Goal: Task Accomplishment & Management: Complete application form

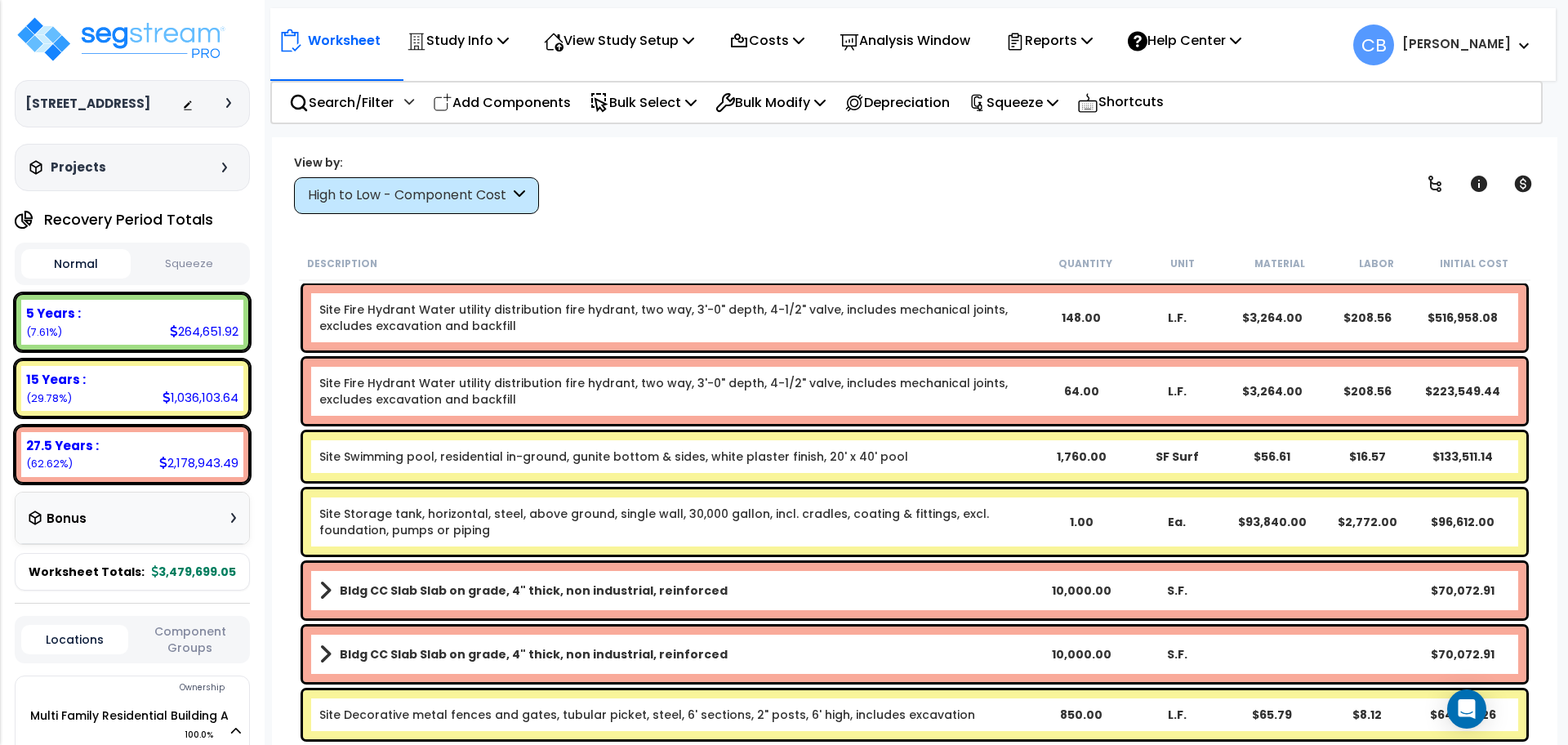
click at [883, 206] on div "View by: High to Low - Component Cost High to Low - Component Cost" at bounding box center [915, 183] width 1253 height 60
click at [427, 43] on p "Study Info" at bounding box center [457, 41] width 102 height 22
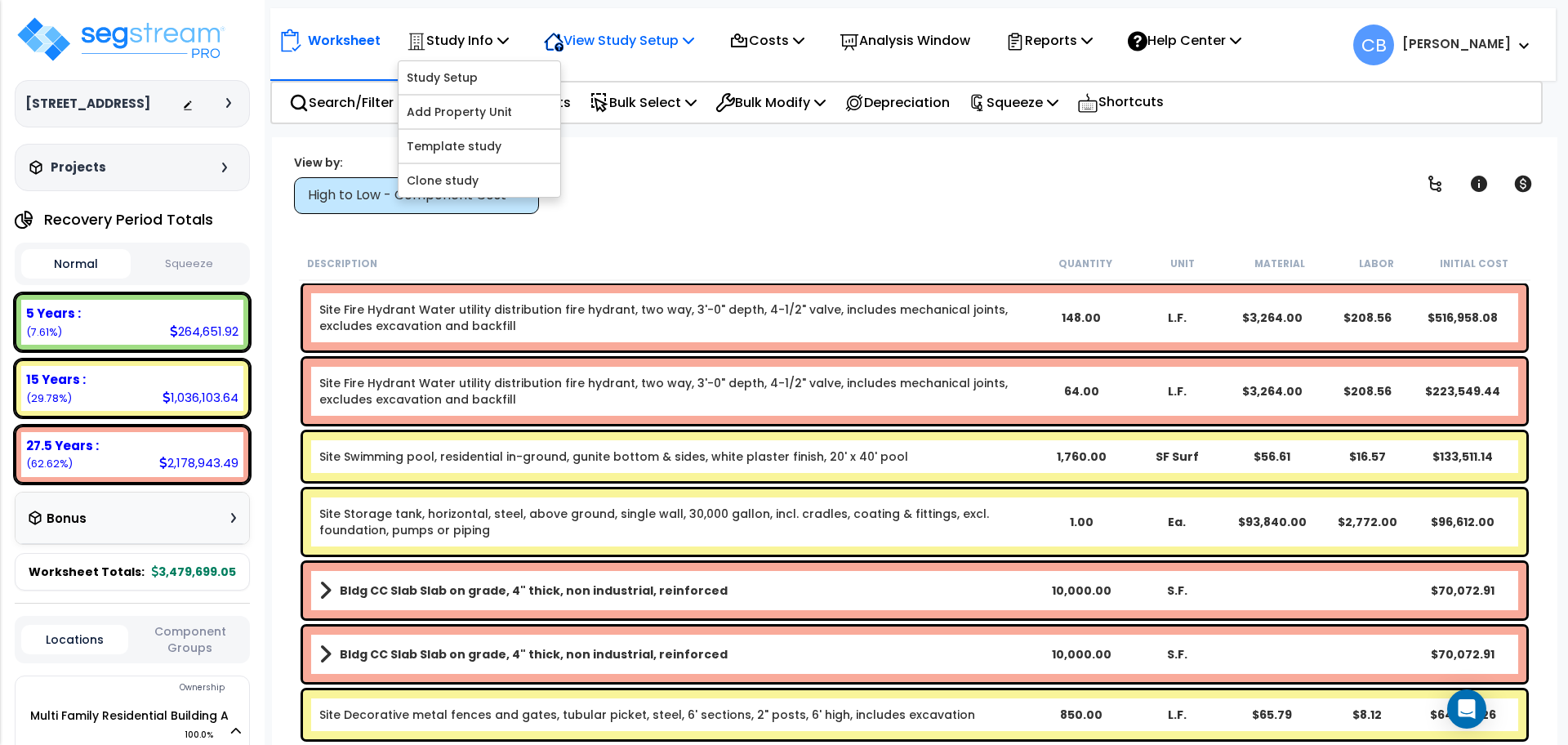
click at [609, 41] on p "View Study Setup" at bounding box center [619, 41] width 150 height 22
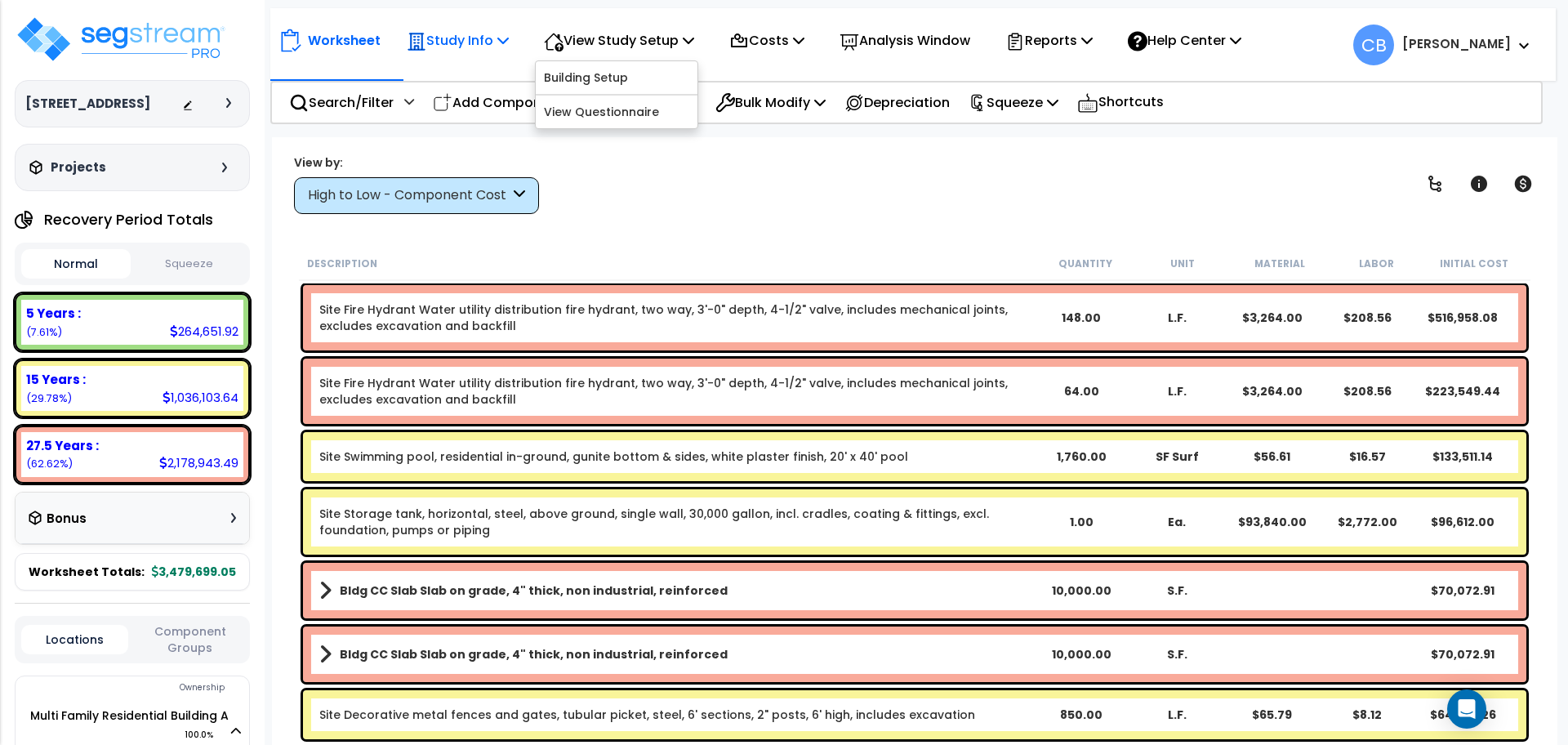
click at [498, 49] on p "Study Info" at bounding box center [457, 41] width 102 height 22
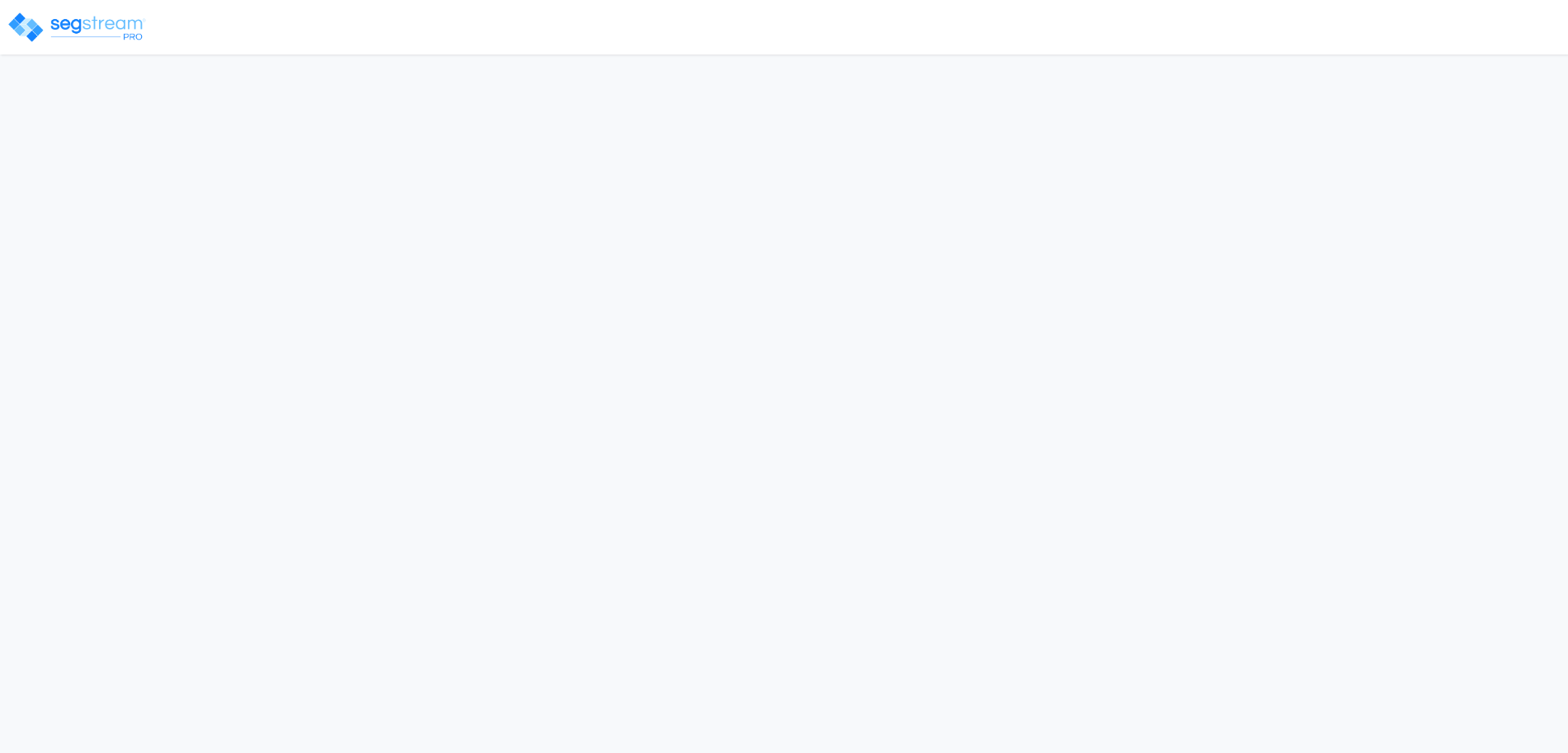
select select "CRM(_5"
select select "2025"
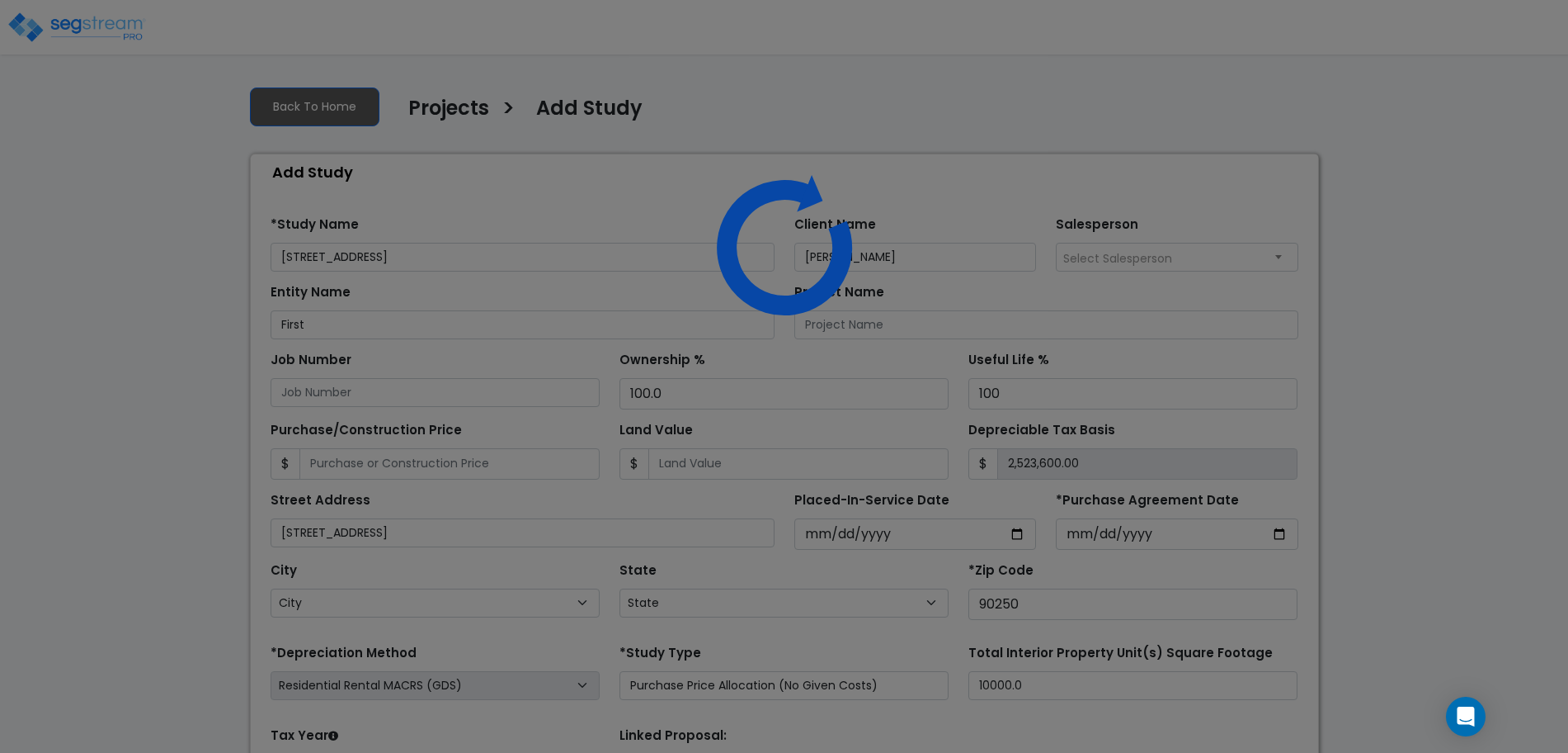
select select "CA"
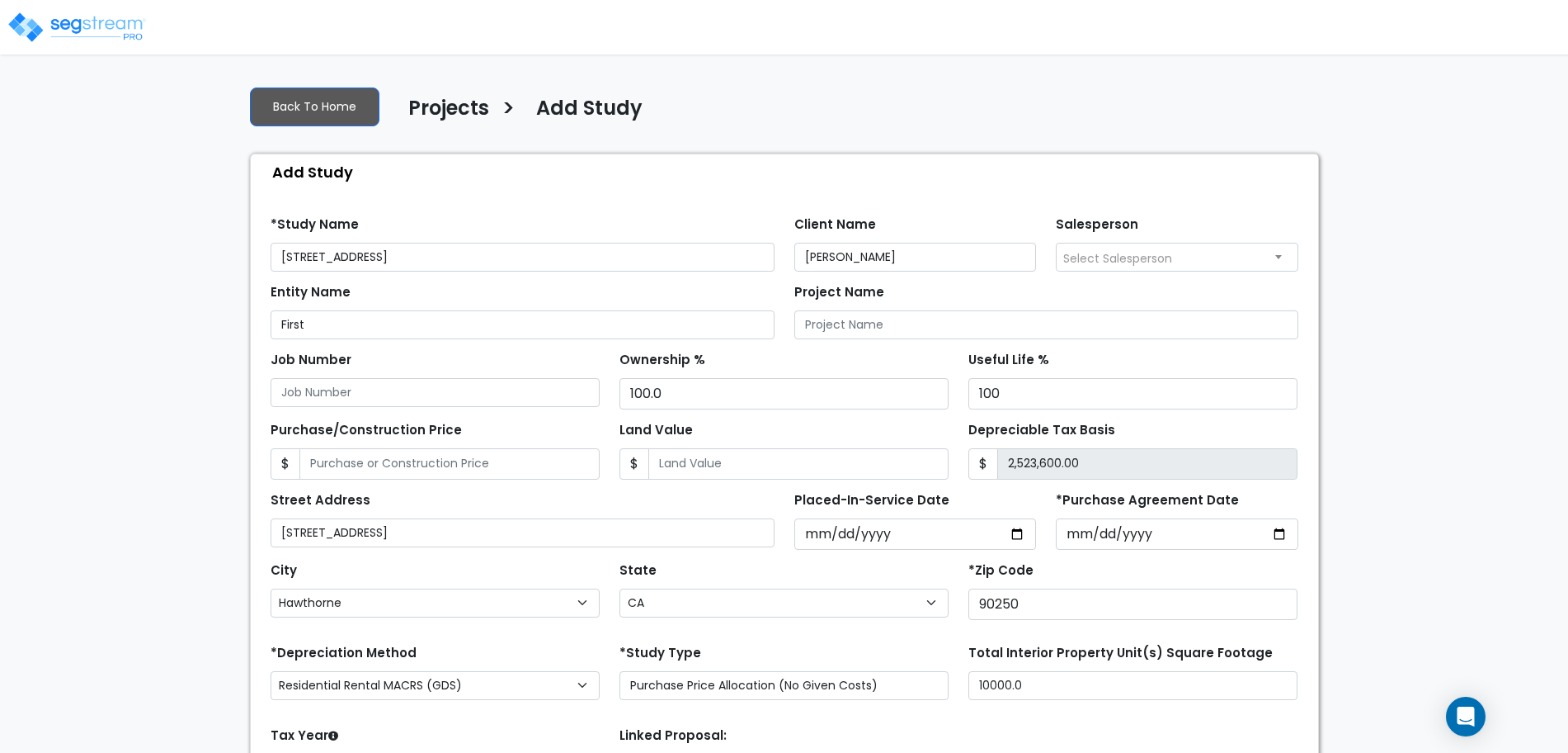
drag, startPoint x: 485, startPoint y: 253, endPoint x: 608, endPoint y: 281, distance: 126.1
click at [613, 279] on form "*Study Name 132 My Street, Hawthorne, CA 90250_template Client Name John Smith …" at bounding box center [784, 554] width 1028 height 701
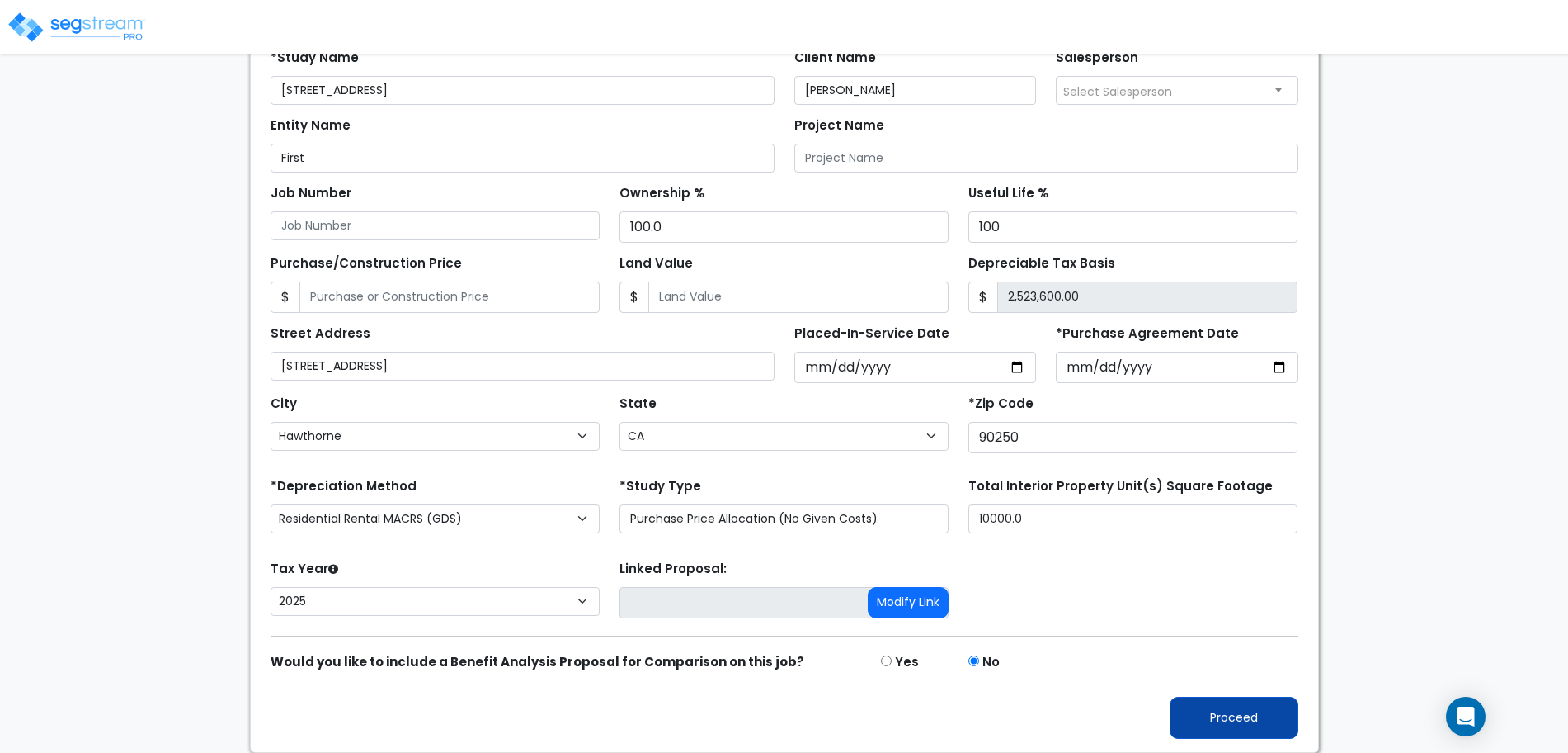
type input "[STREET_ADDRESS]"
click at [1207, 700] on button "Proceed" at bounding box center [1233, 717] width 128 height 42
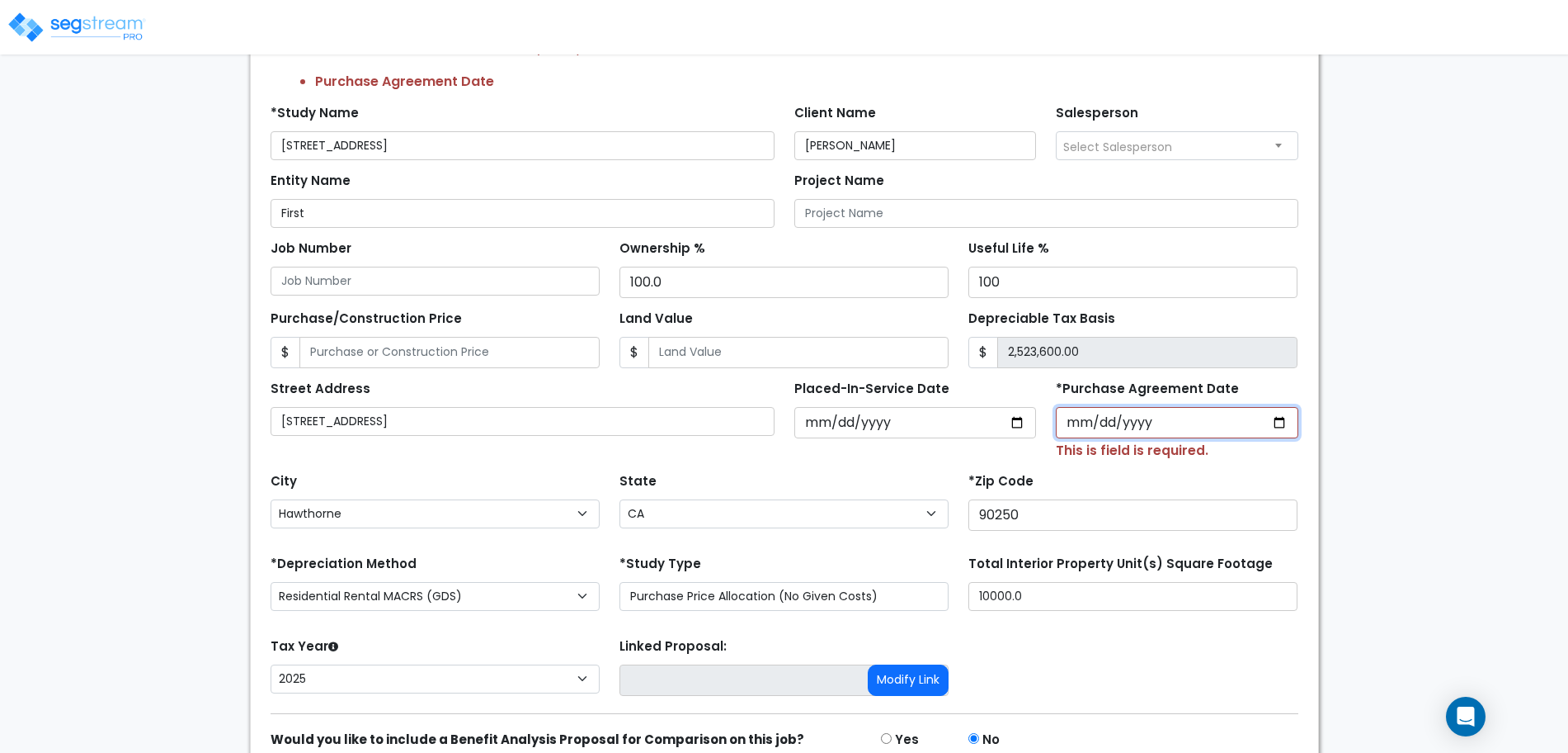
click at [1288, 417] on input "*Purchase Agreement Date" at bounding box center [1177, 422] width 243 height 31
click at [1278, 419] on input "*Purchase Agreement Date" at bounding box center [1177, 422] width 243 height 31
type input "2025-09-29"
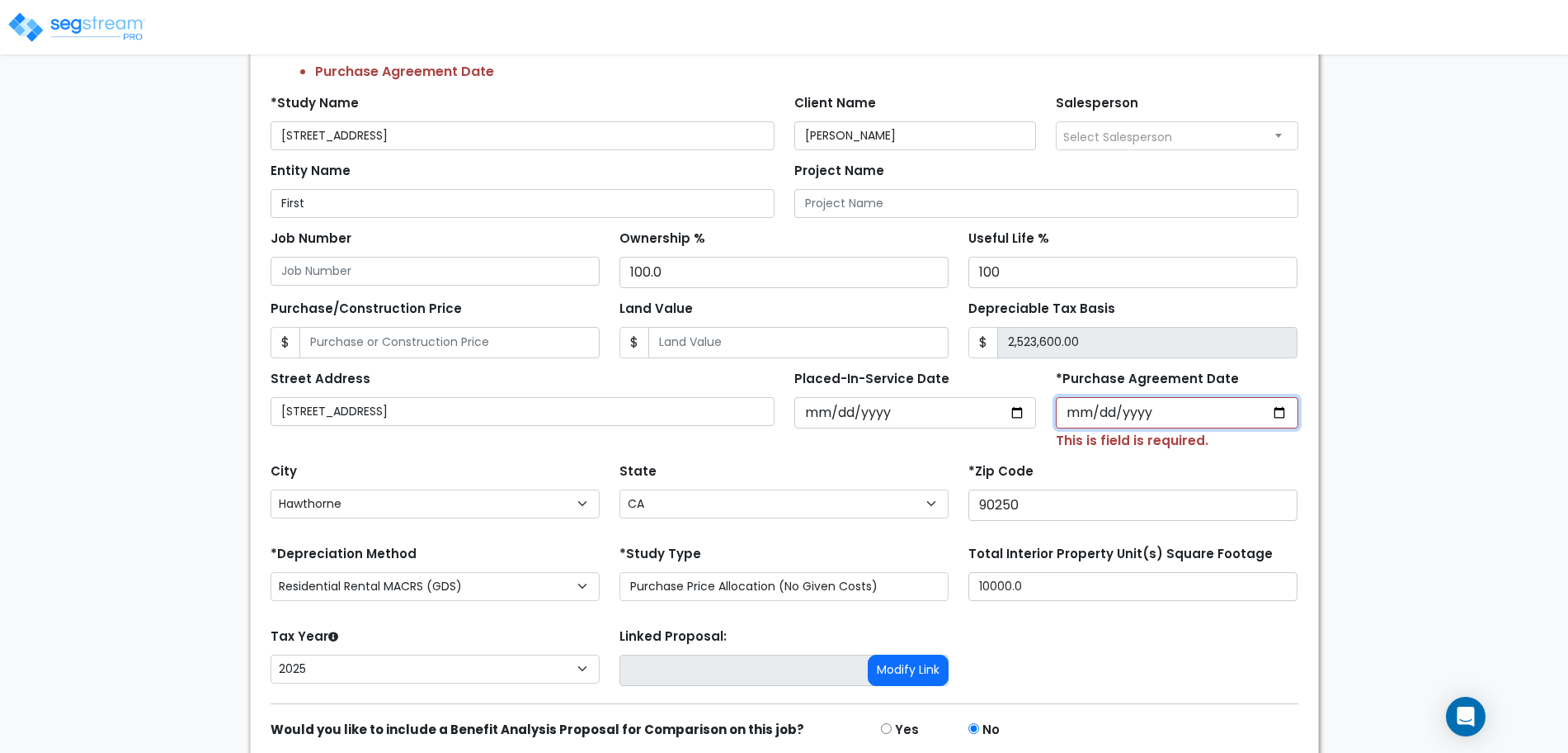
scroll to position [245, 0]
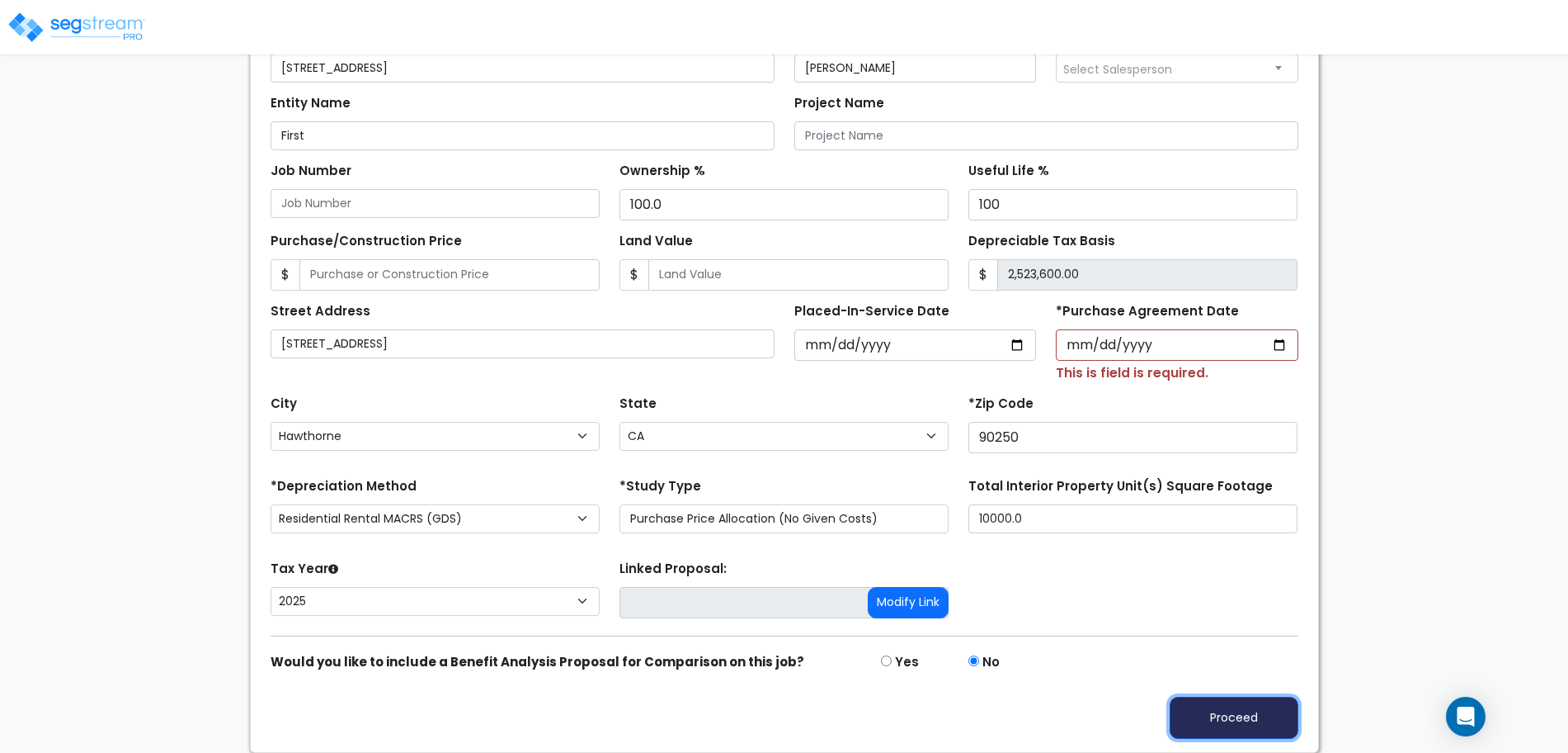
drag, startPoint x: 1236, startPoint y: 709, endPoint x: 1238, endPoint y: 722, distance: 13.2
click at [1237, 710] on button "Proceed" at bounding box center [1233, 717] width 128 height 42
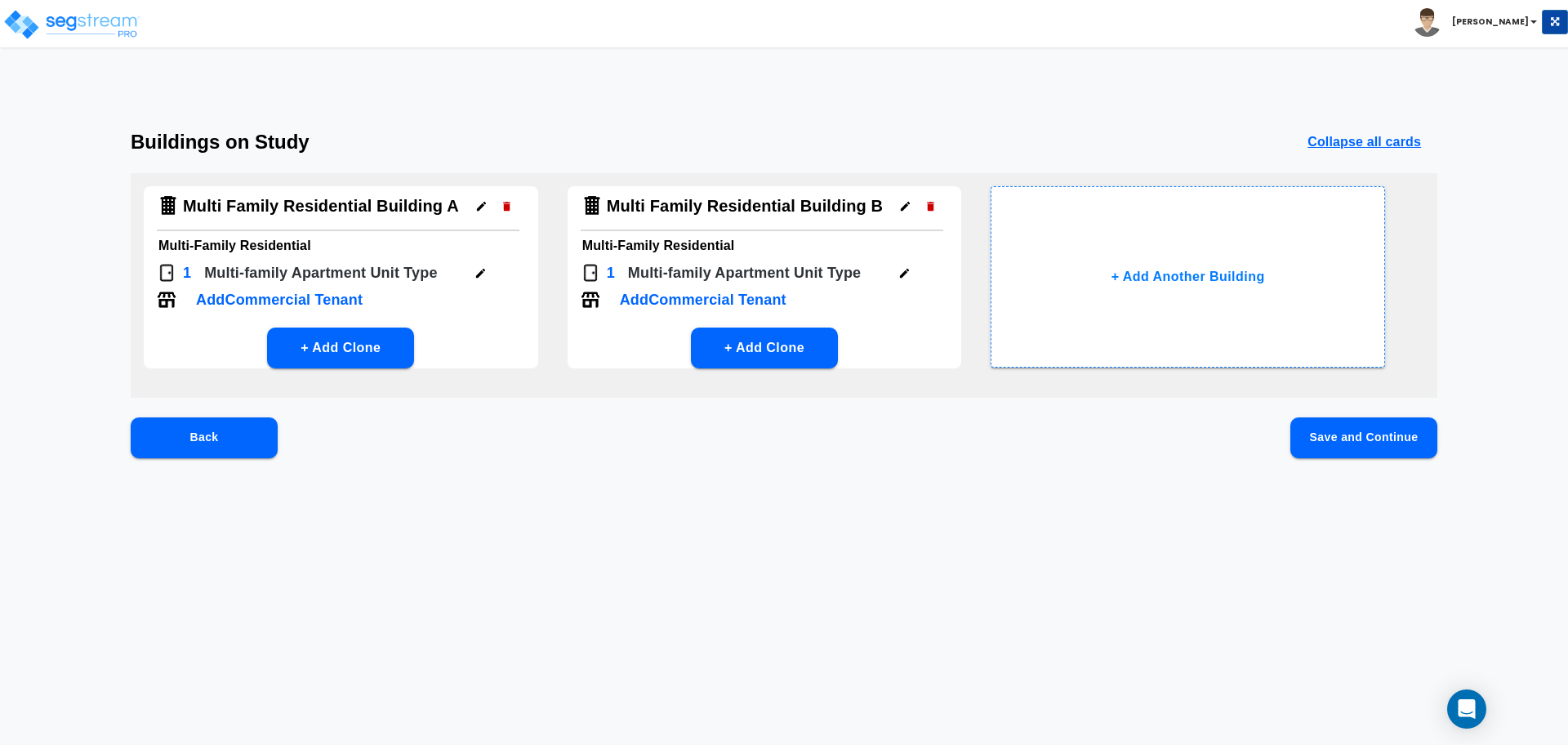
click at [1335, 443] on button "Save and Continue" at bounding box center [1364, 438] width 147 height 41
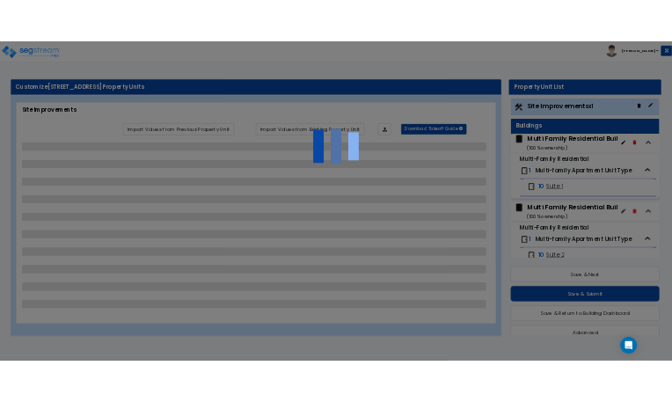
scroll to position [31, 0]
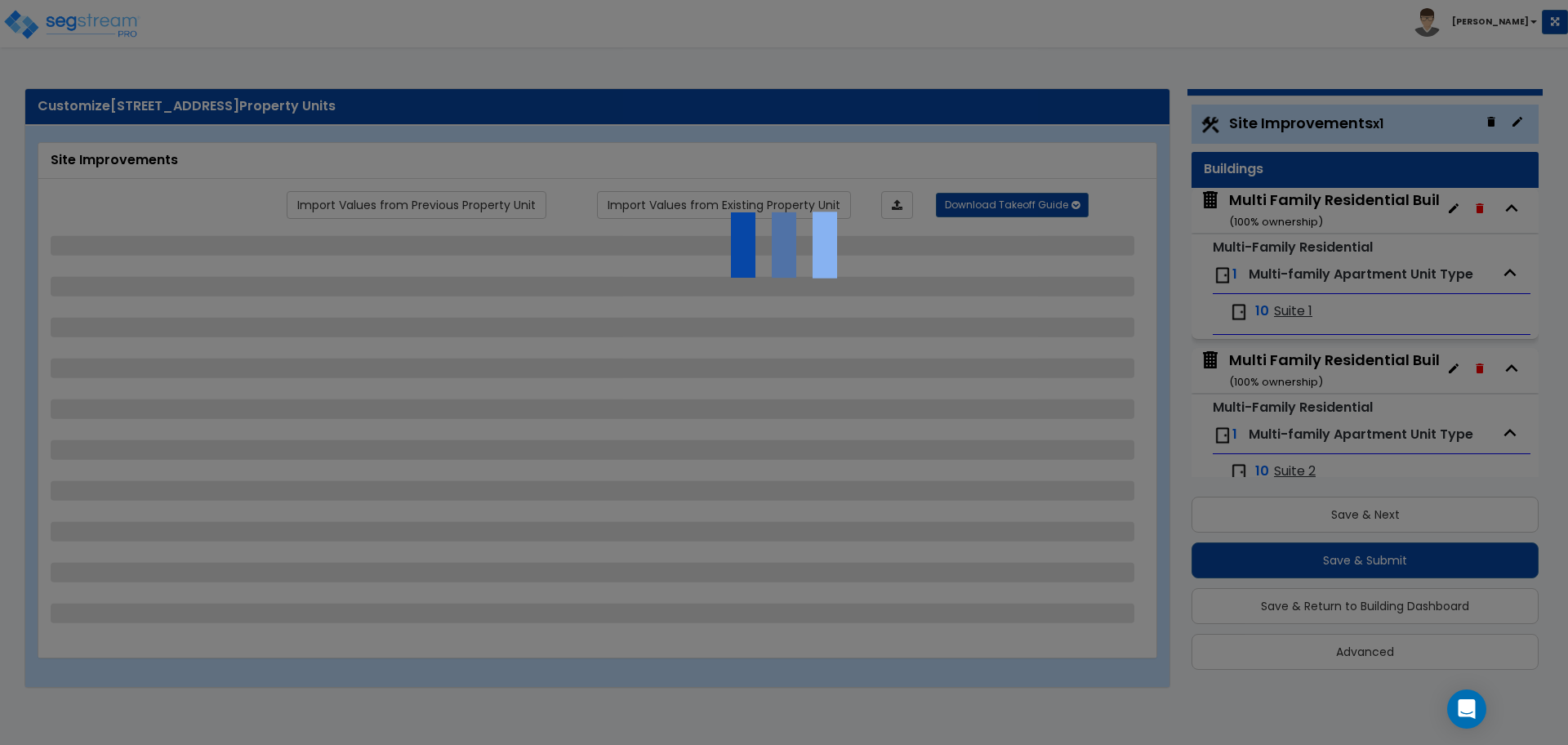
select select "2"
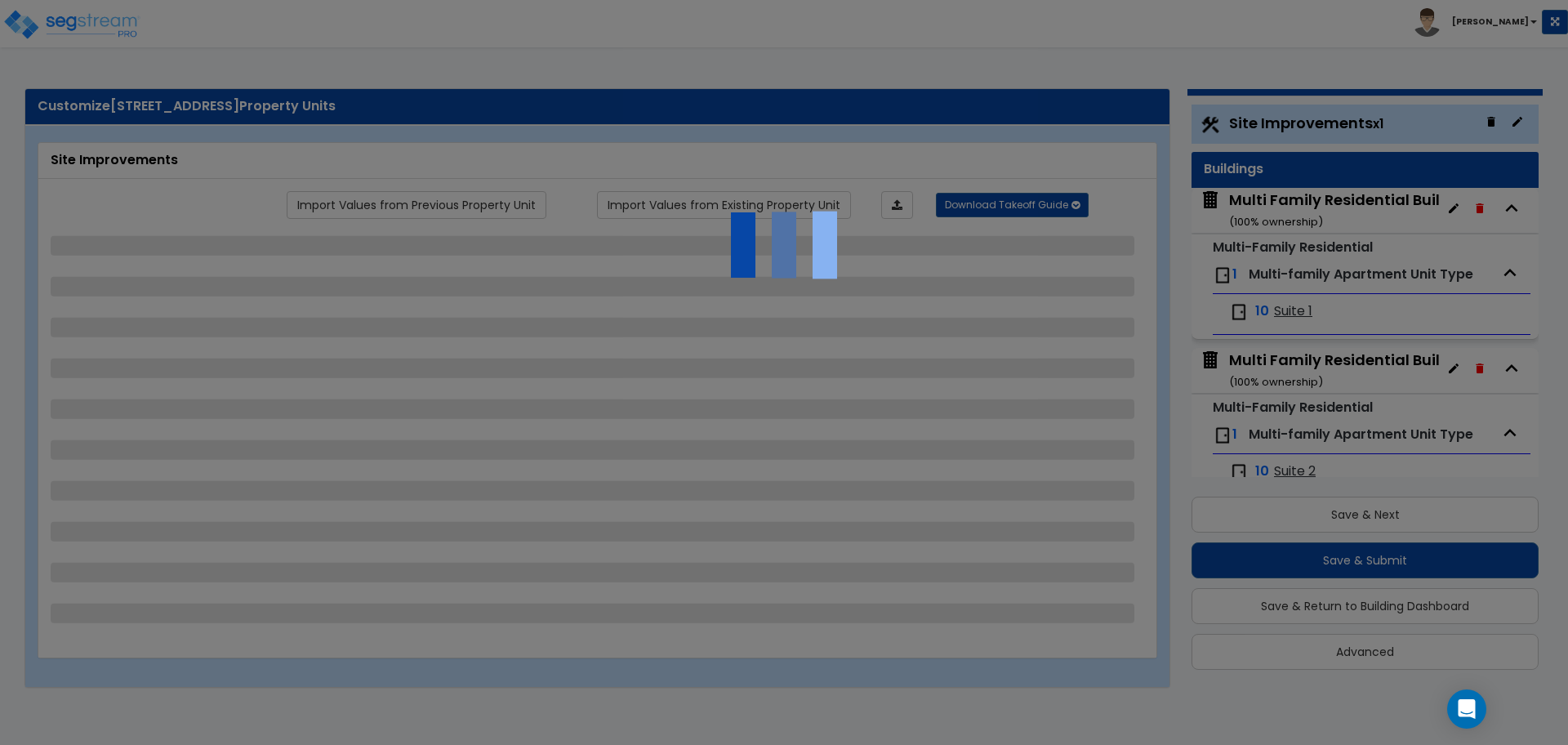
select select "1"
select select "2"
select select "3"
select select "1"
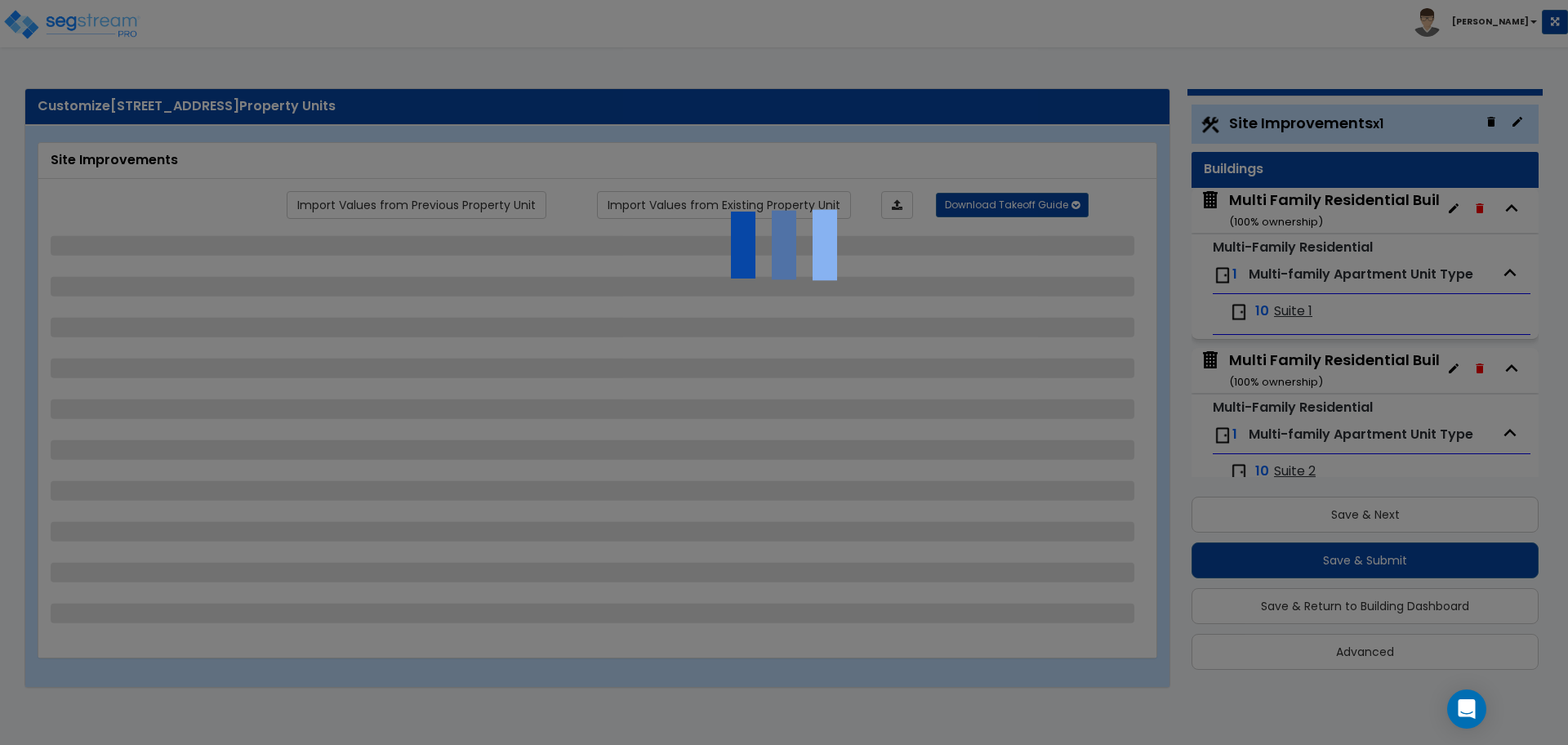
select select "1"
select select "2"
select select "4"
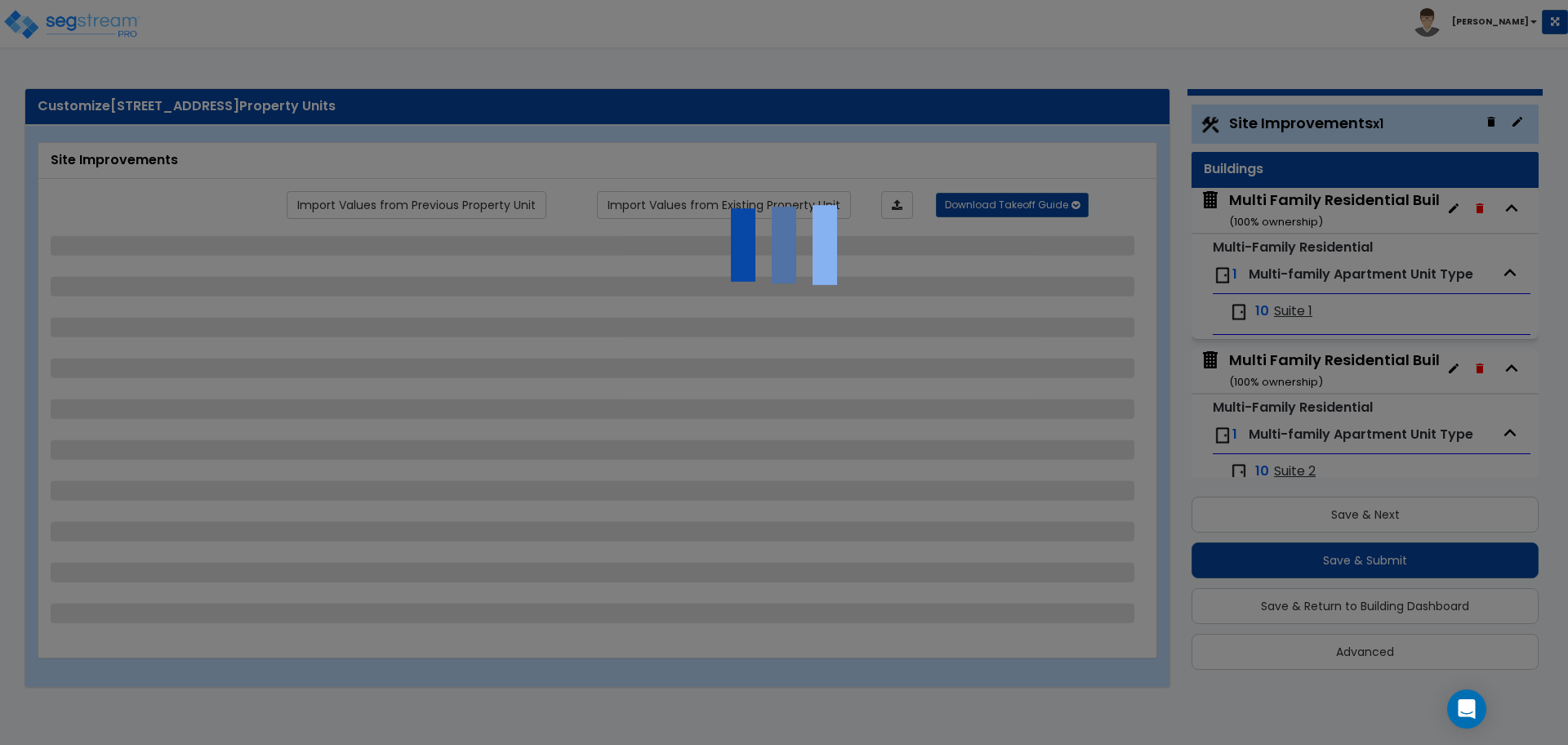
select select "4"
select select "1"
select select "2"
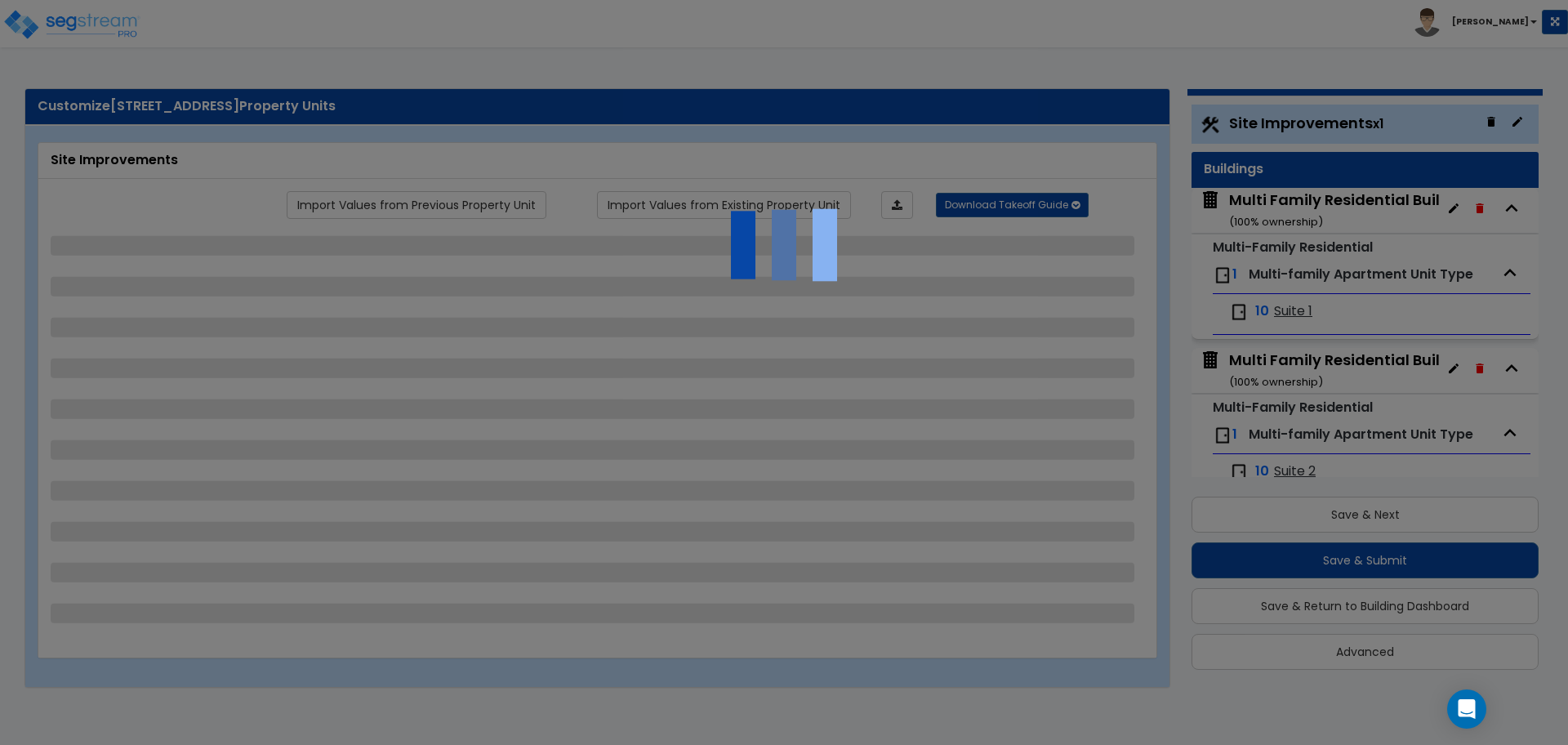
select select "2"
select select "1"
select select "2"
select select "1"
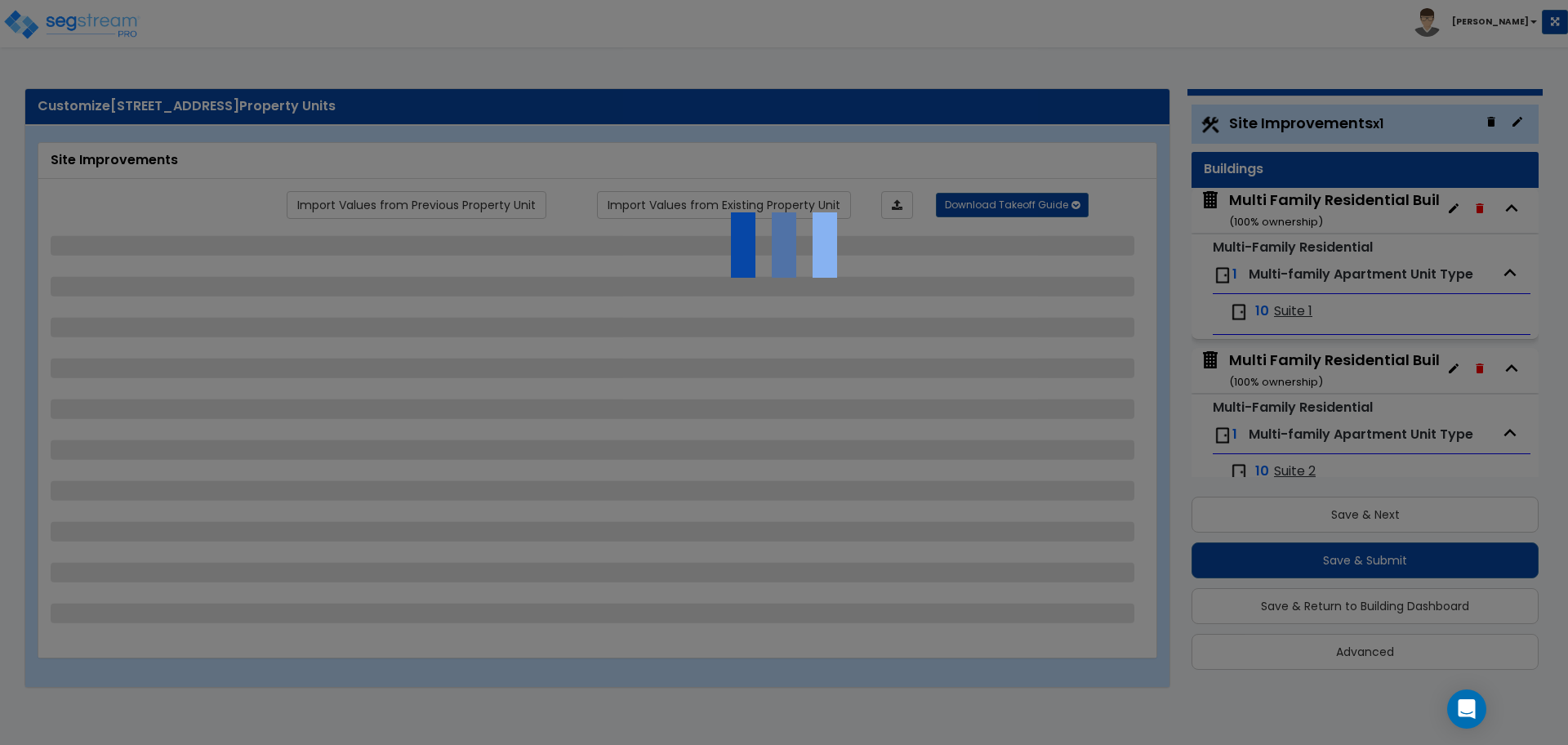
select select "1"
select select "2"
select select "4"
select select "3"
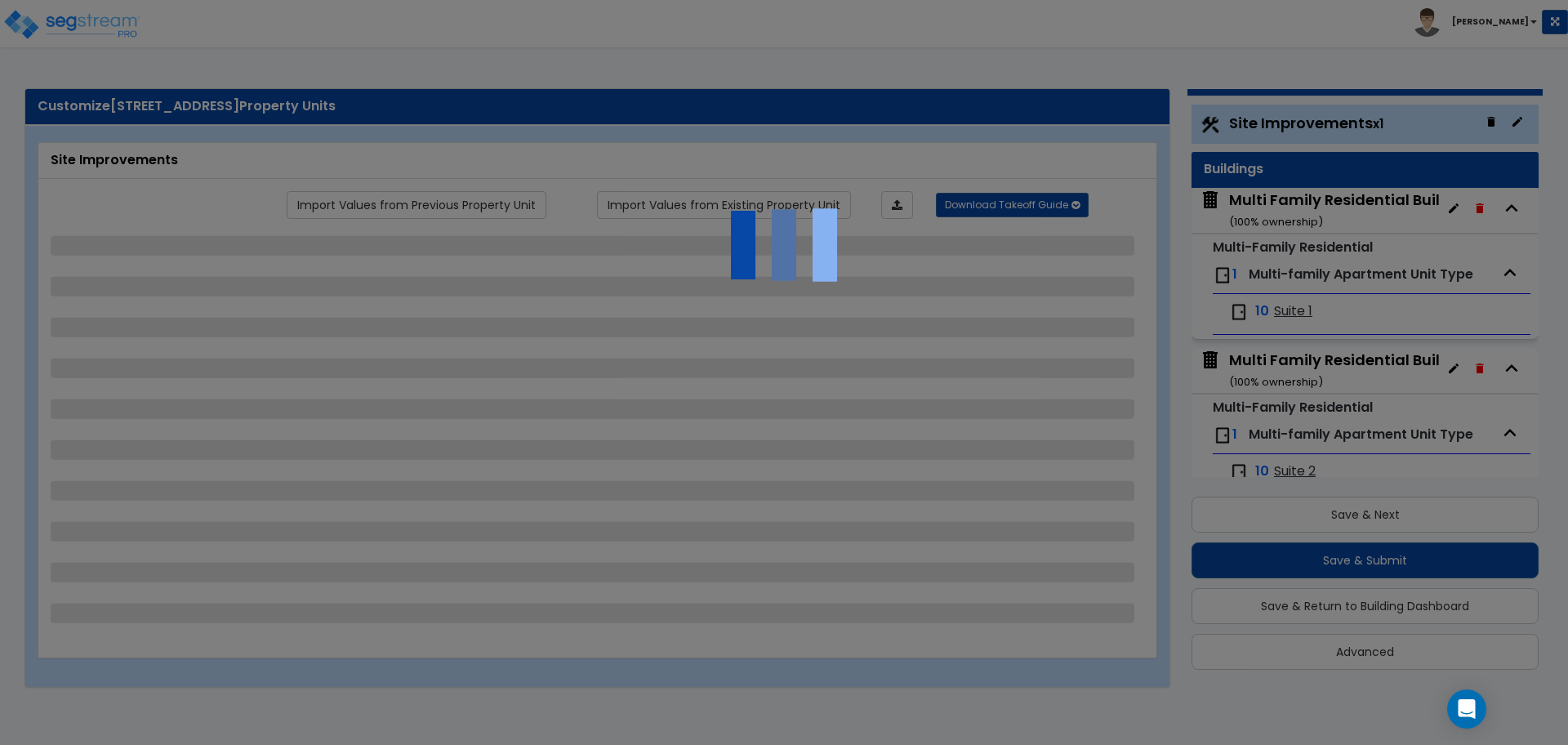
select select "2"
select select "3"
select select "2"
select select "1"
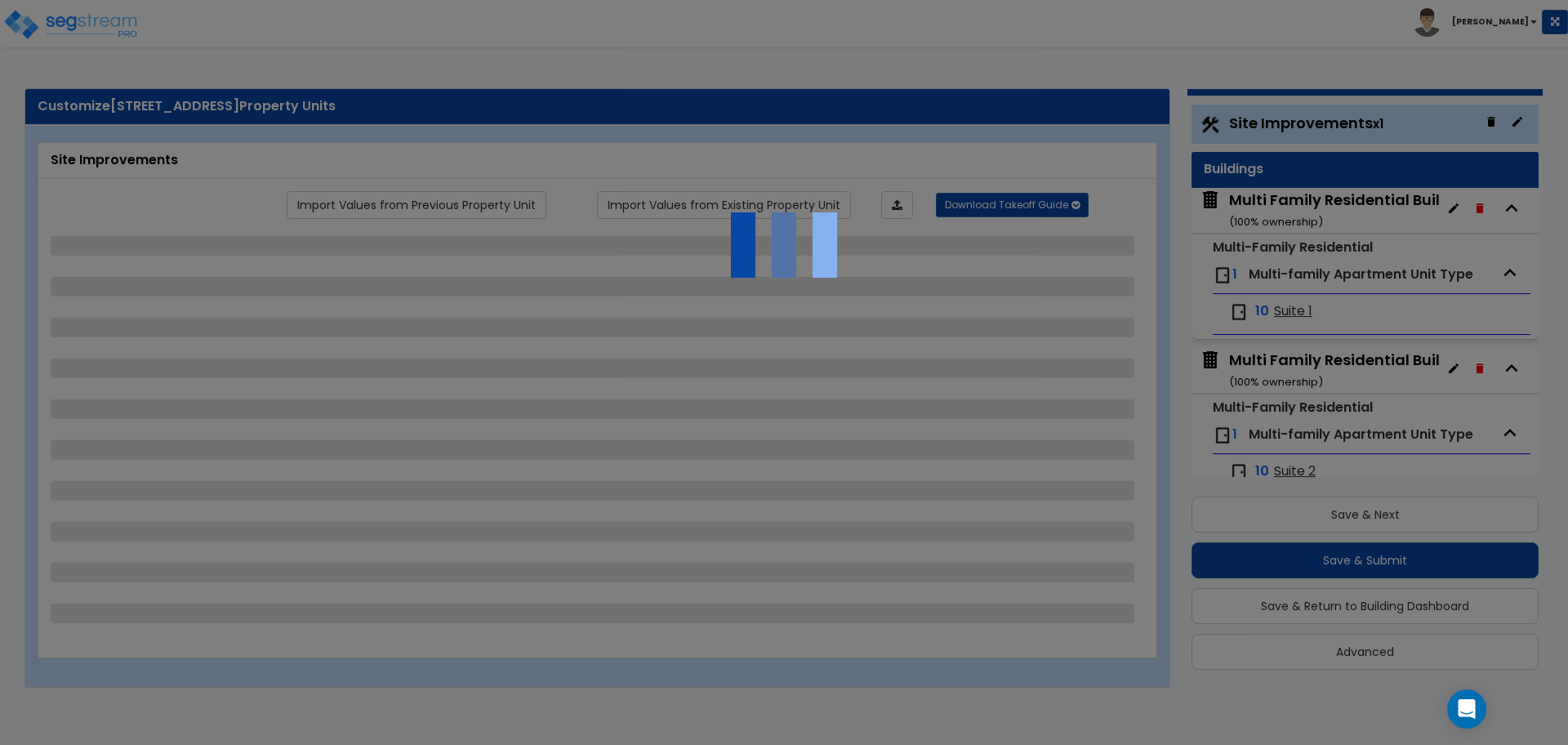
select select "2"
select select "1"
select select "2"
select select "1"
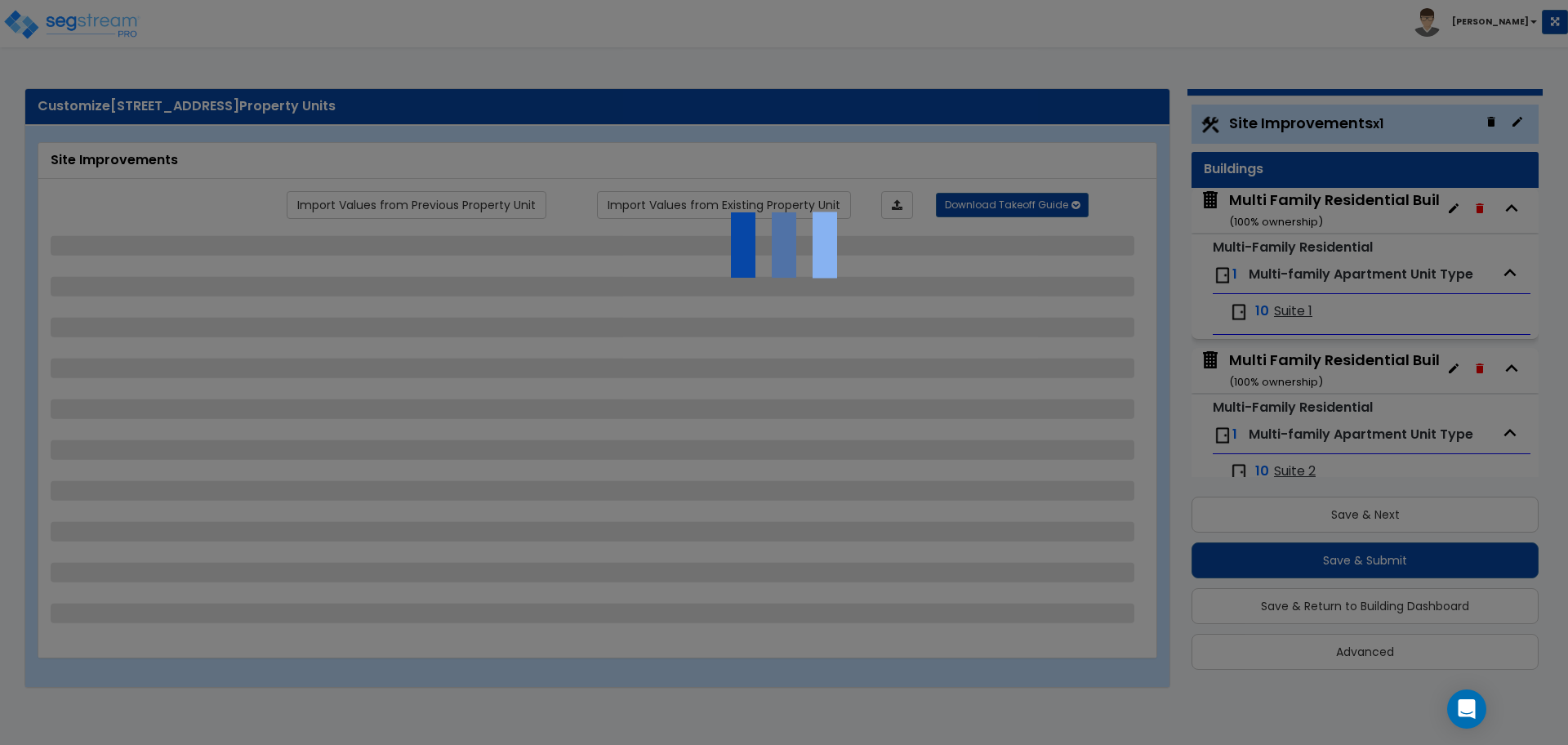
select select "2"
select select "7"
select select "1"
select select "2"
select select "1"
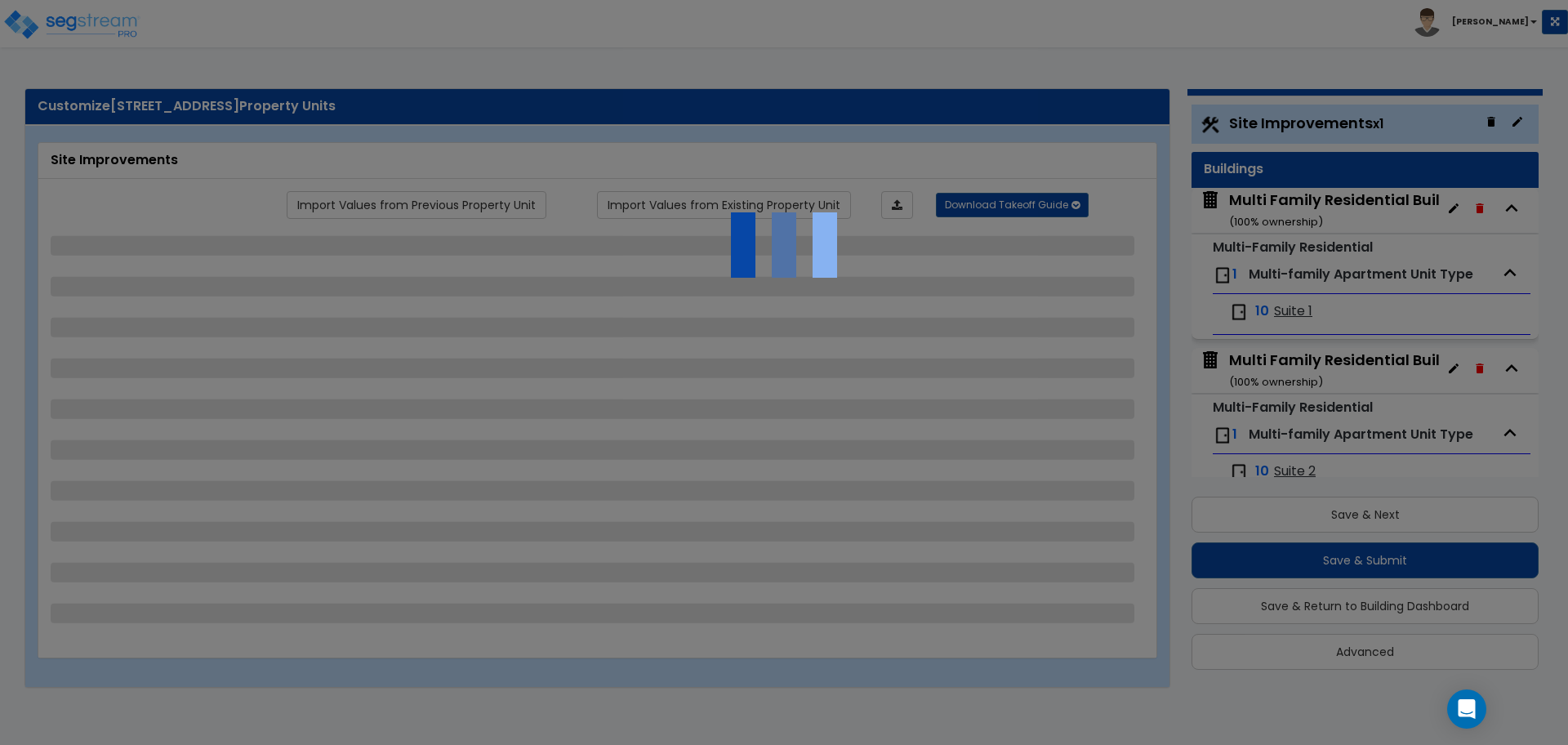
select select "1"
select select "13"
select select "2"
select select "1"
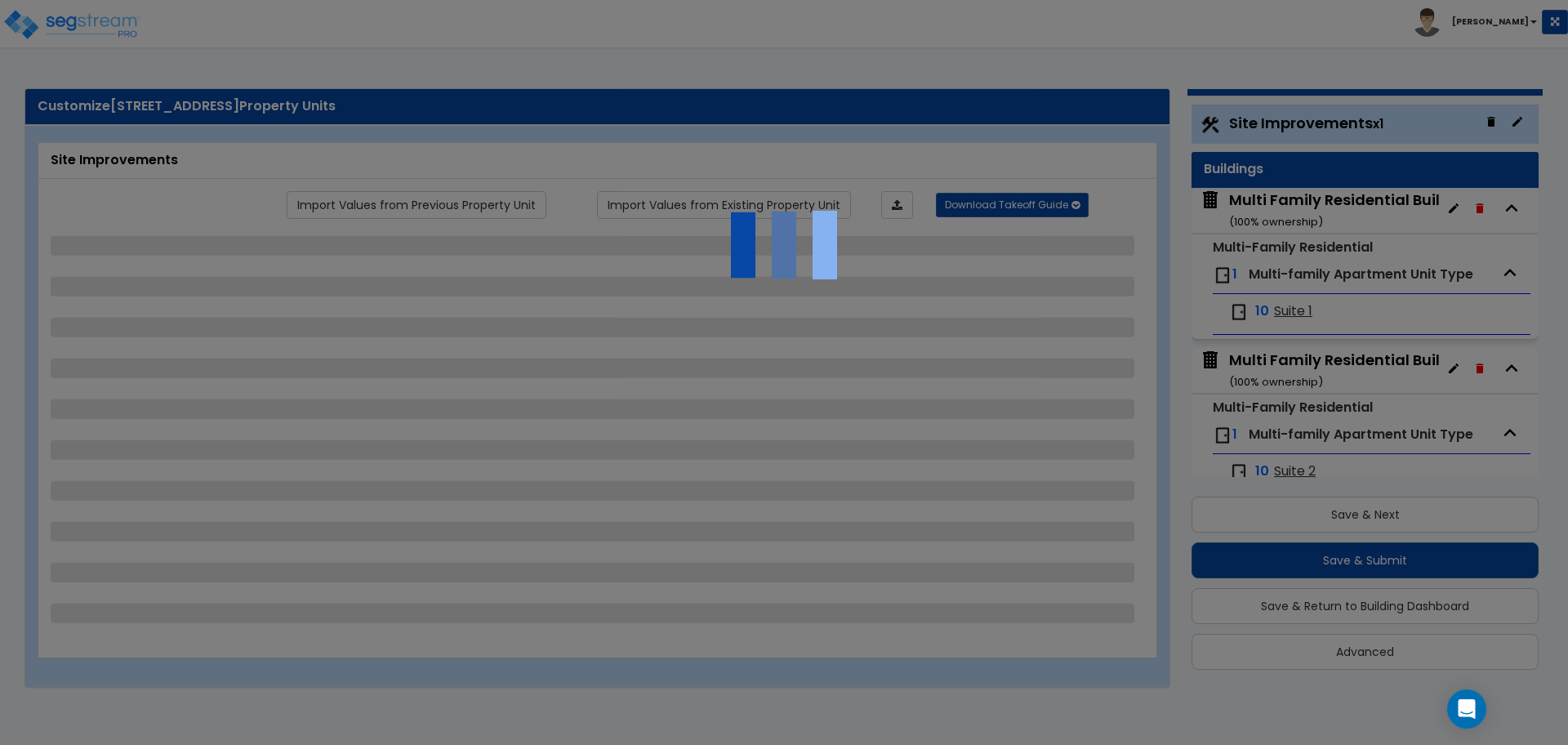
select select "2"
select select "3"
select select "1"
select select "3"
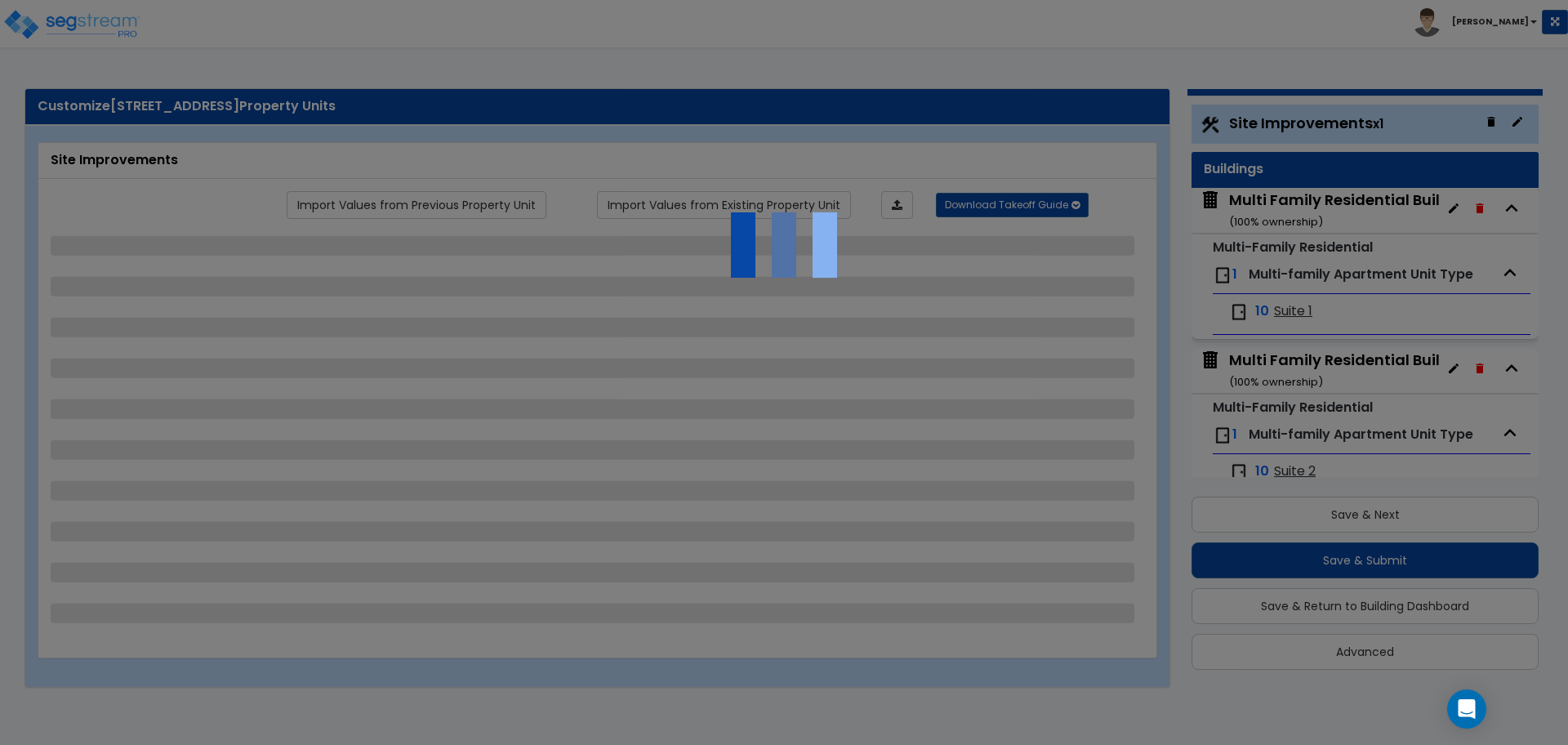
select select "3"
select select "2"
select select "1"
select select "2"
select select "1"
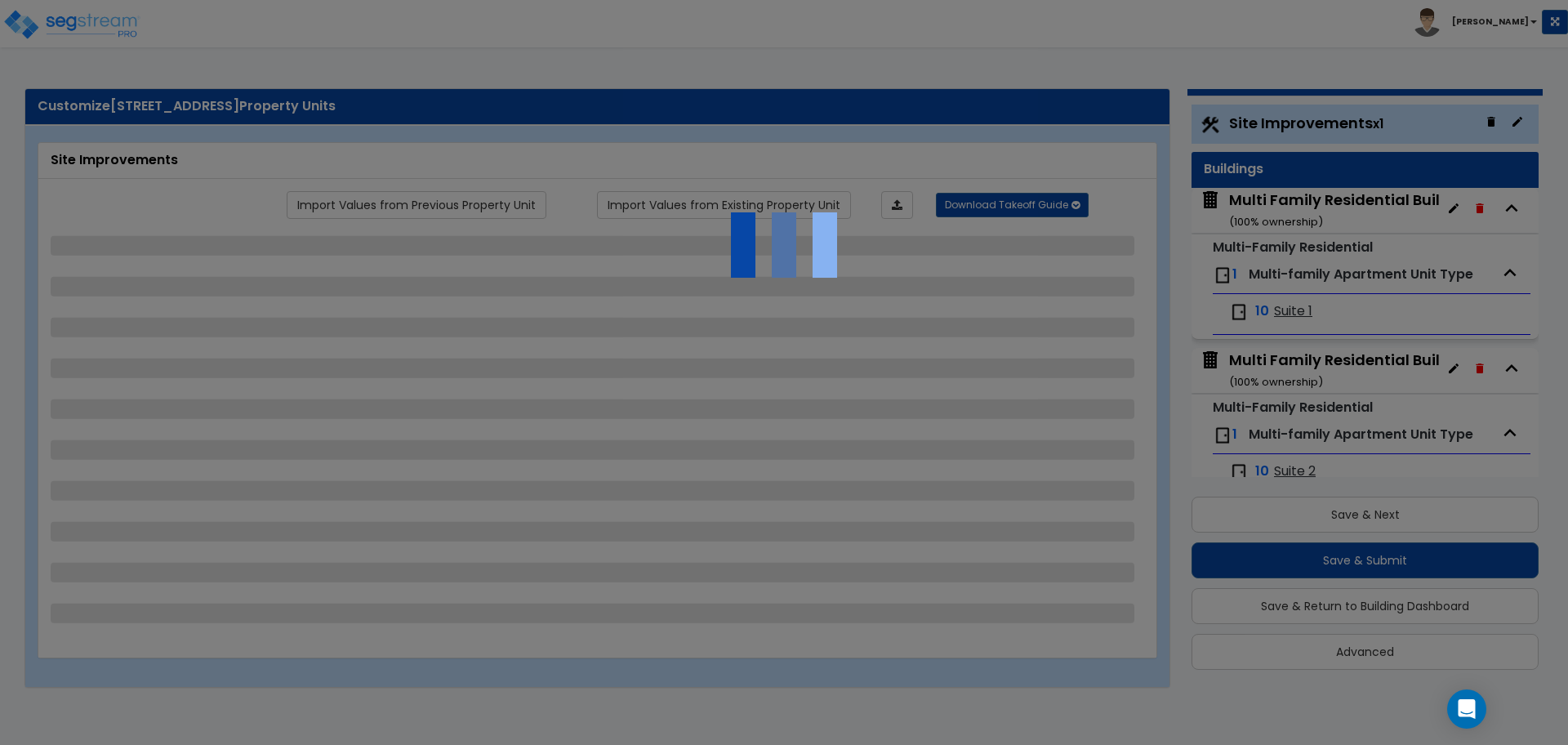
select select "1"
select select "4"
select select "1"
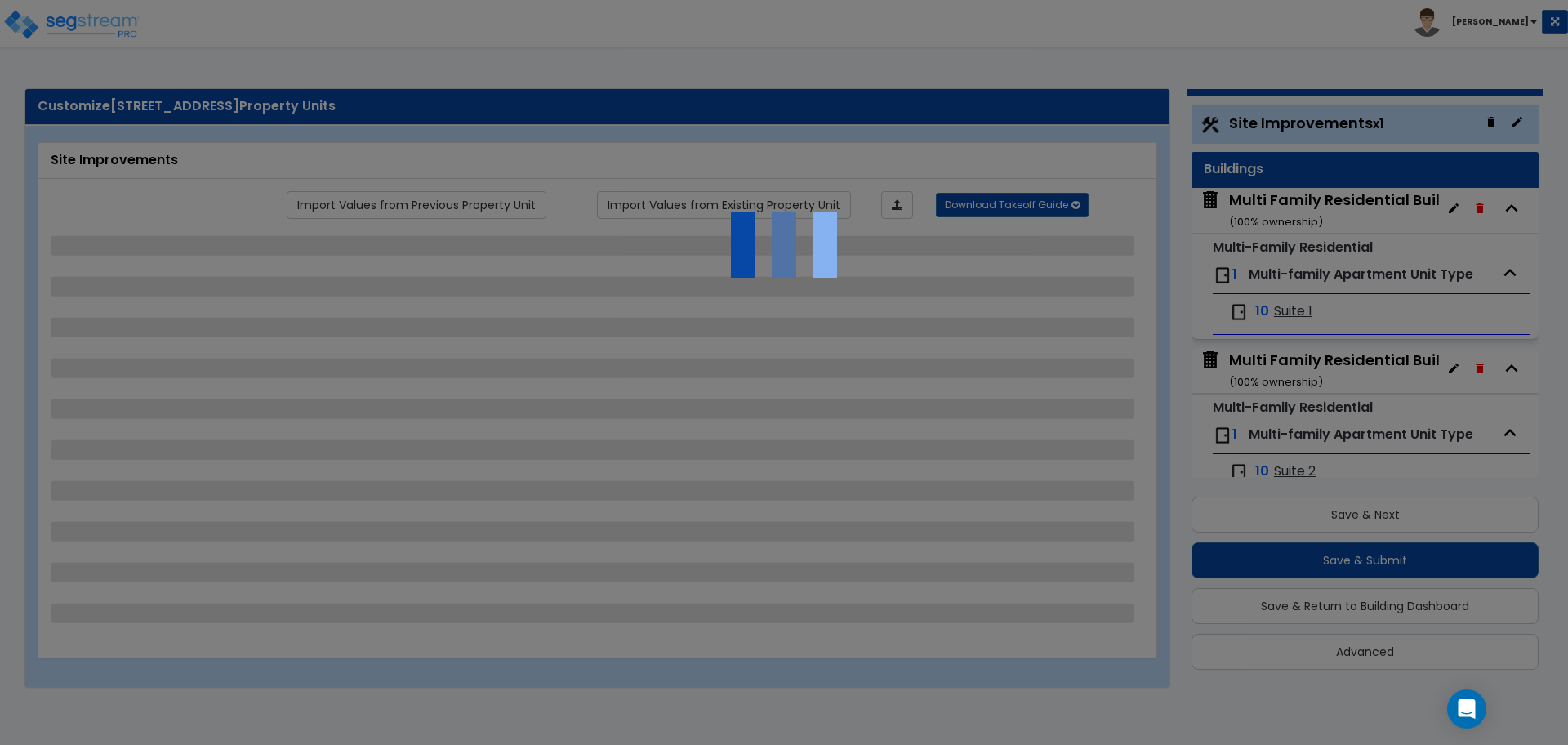
select select "1"
select select "2"
select select "3"
select select "2"
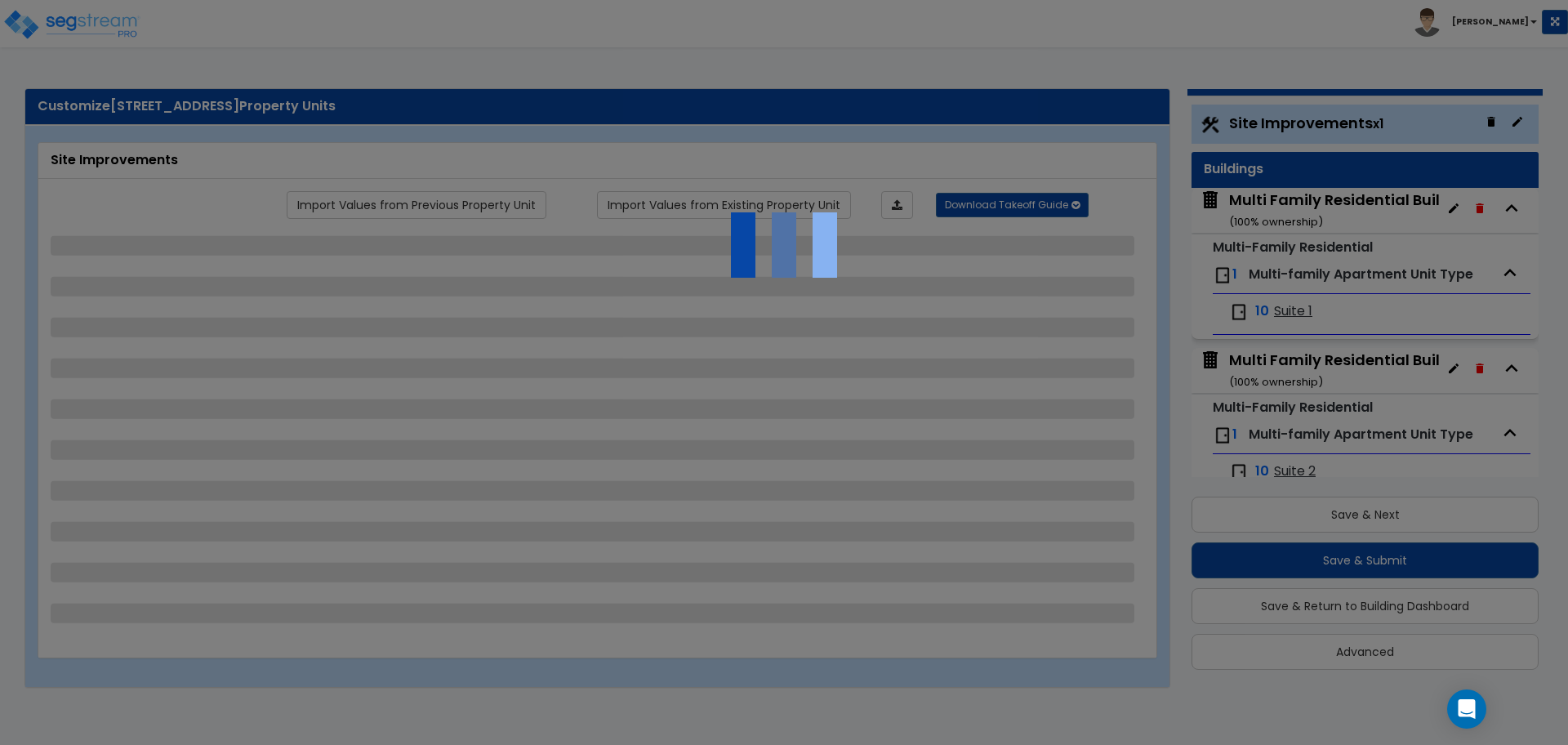
select select "2"
select select "1"
select select "3"
select select "2"
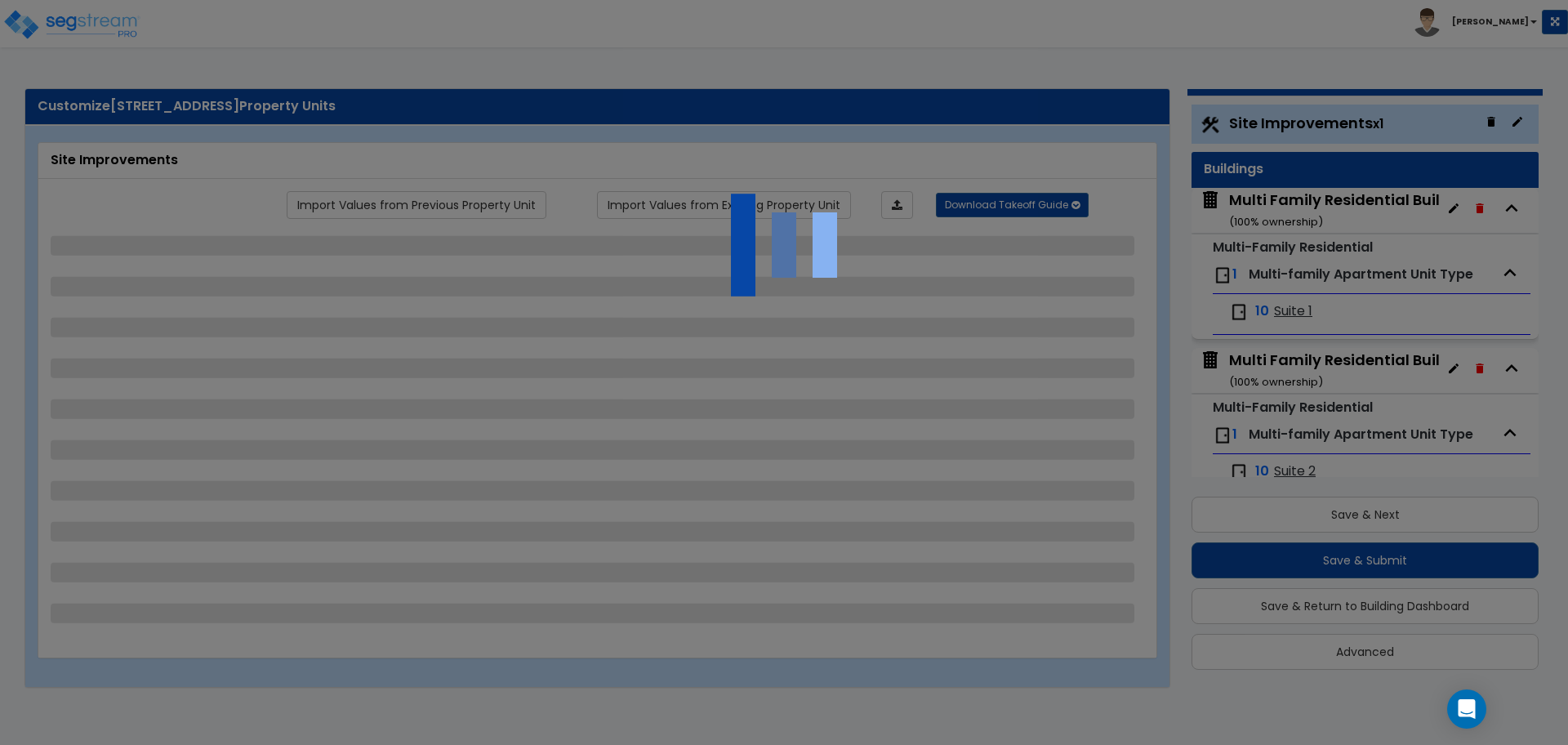
select select "1"
select select "3"
select select "11"
select select "8"
select select "5"
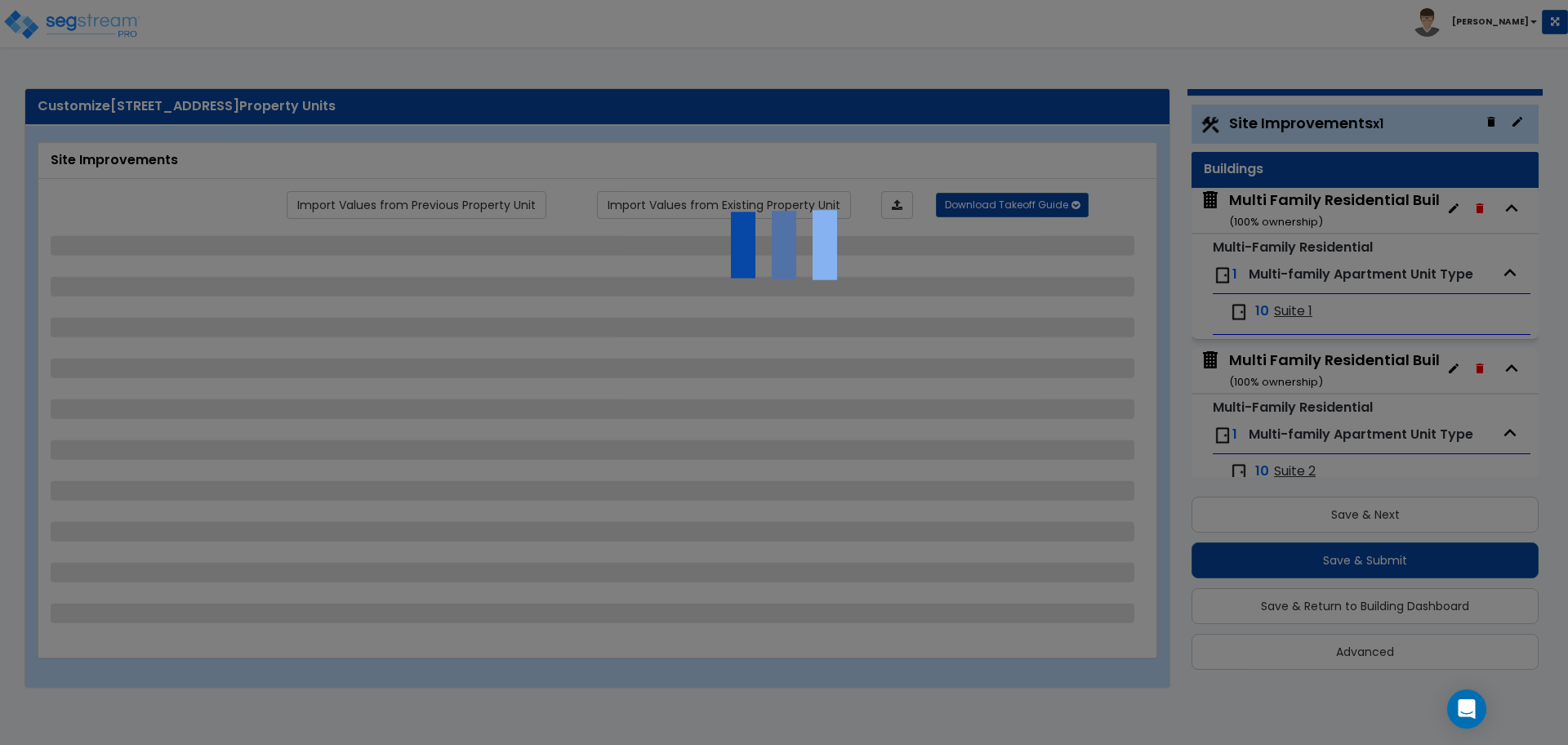
select select "3"
select select "1"
select select "5"
select select "7"
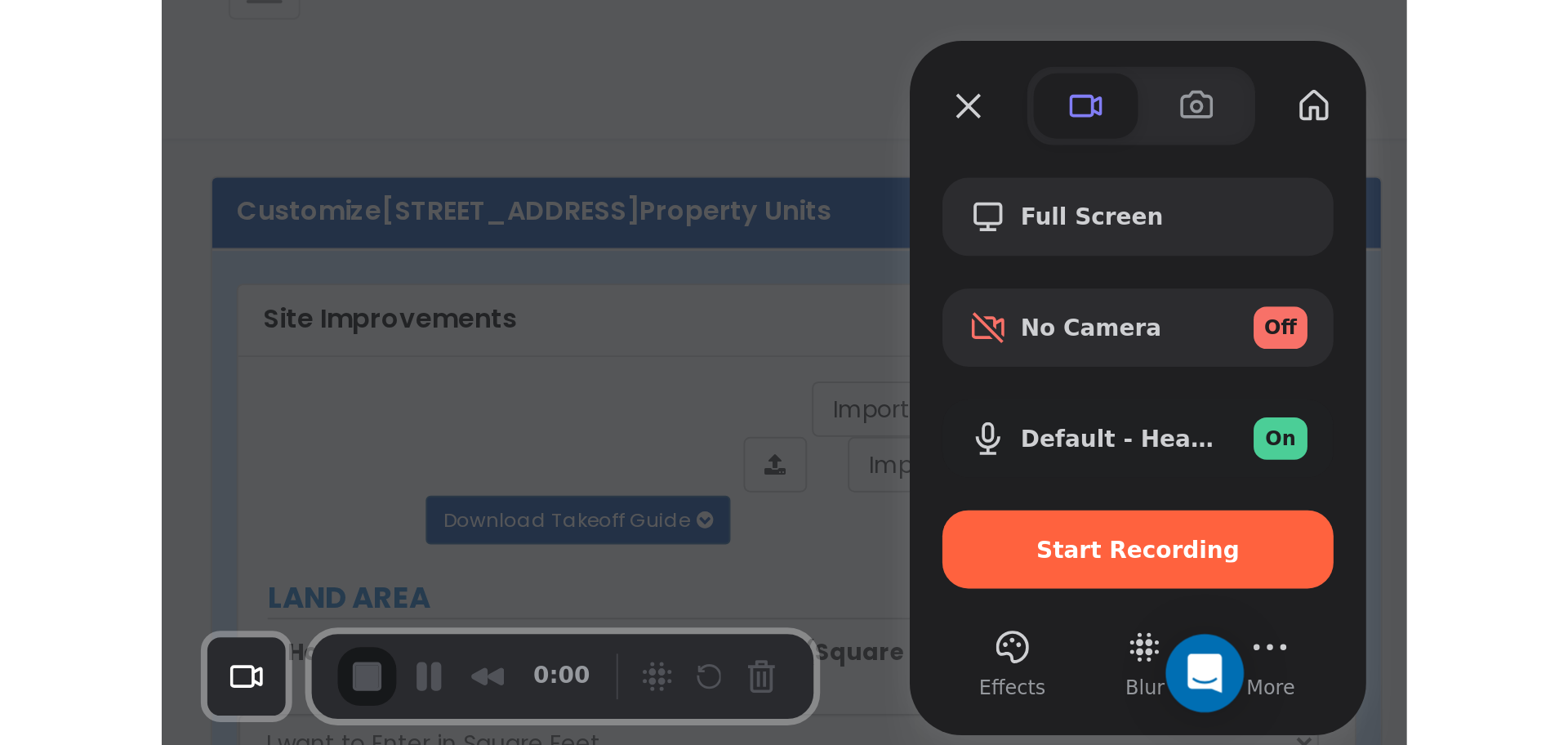
scroll to position [0, 0]
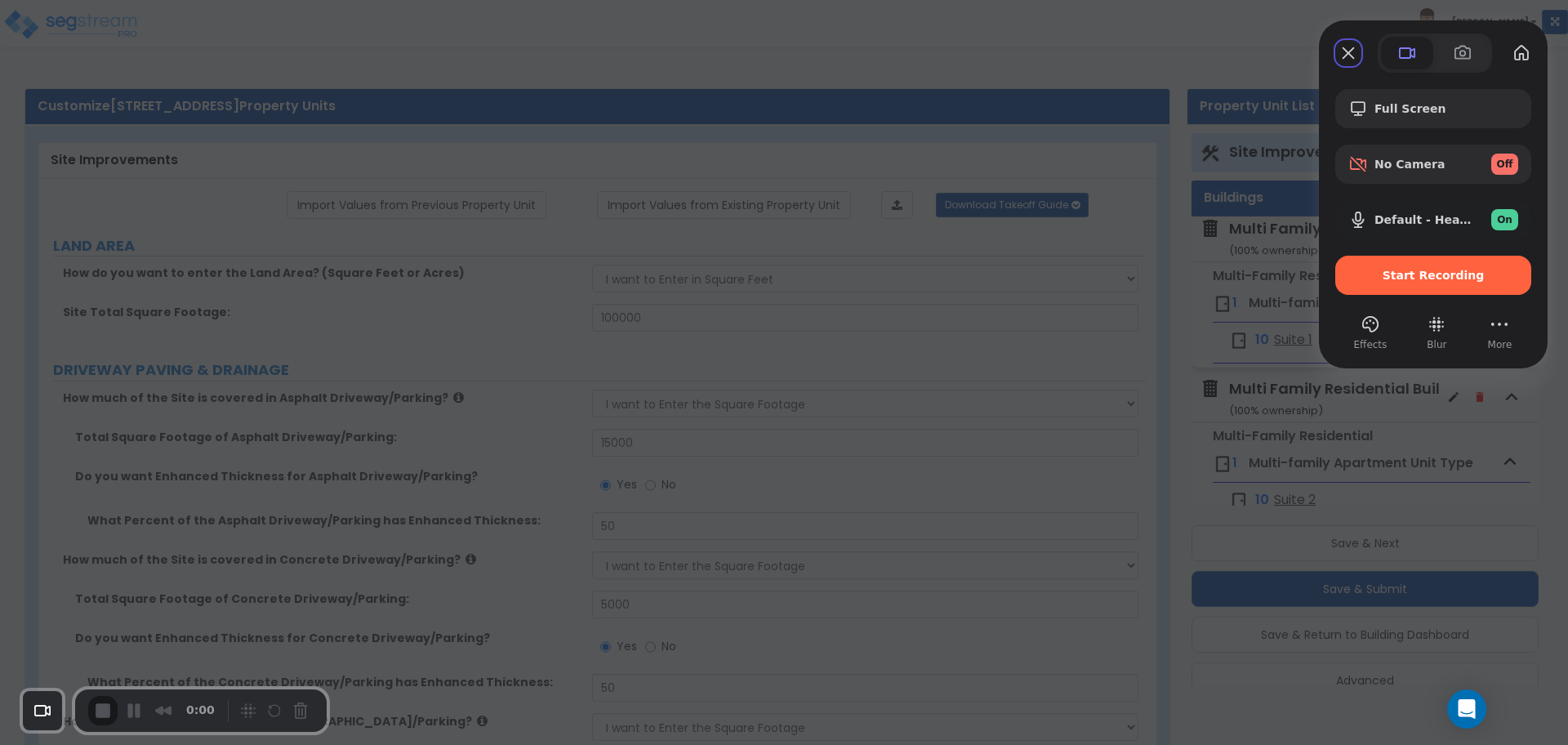
click at [1338, 47] on button "Close" at bounding box center [1348, 53] width 26 height 26
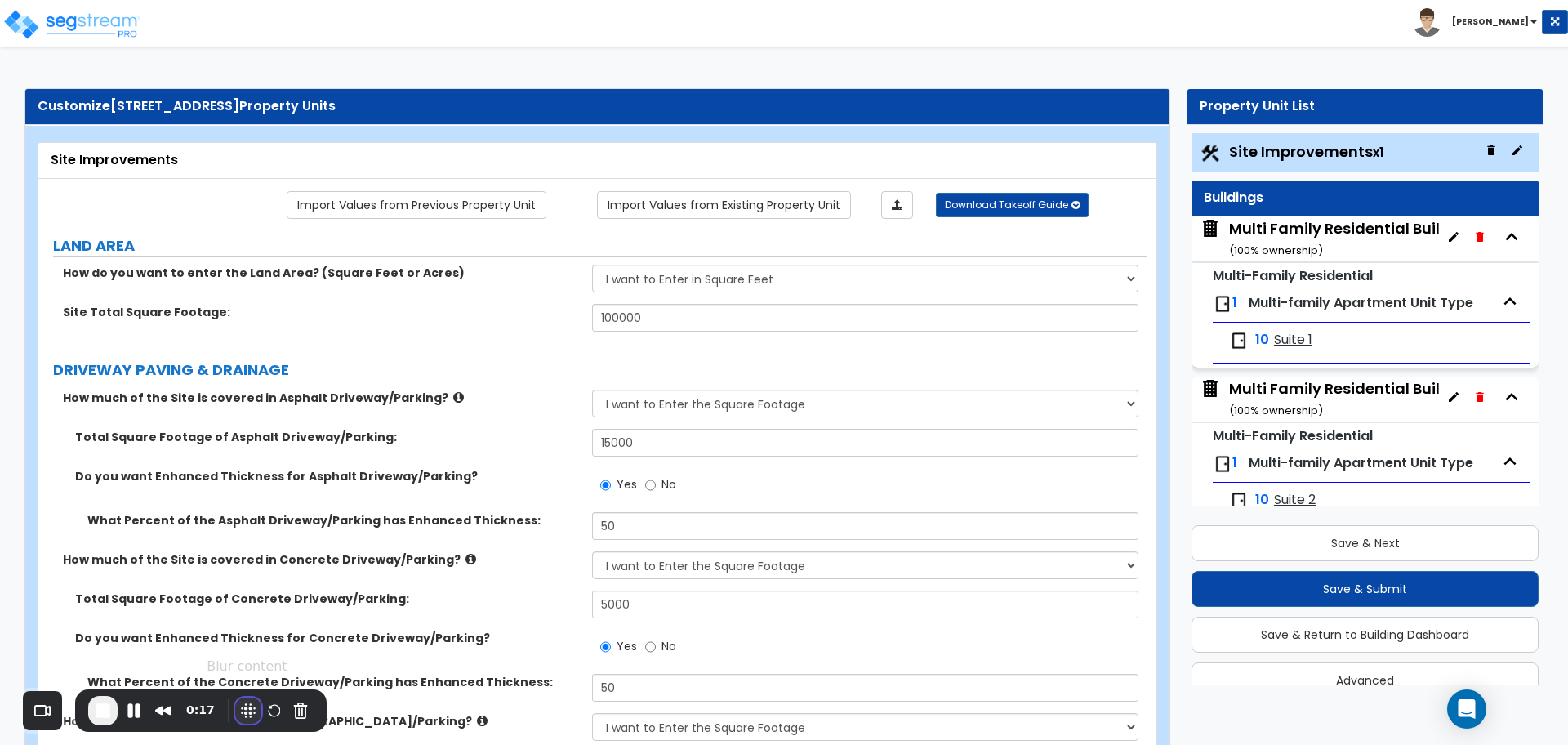
click at [249, 713] on button "Blur Content" at bounding box center [249, 711] width 26 height 26
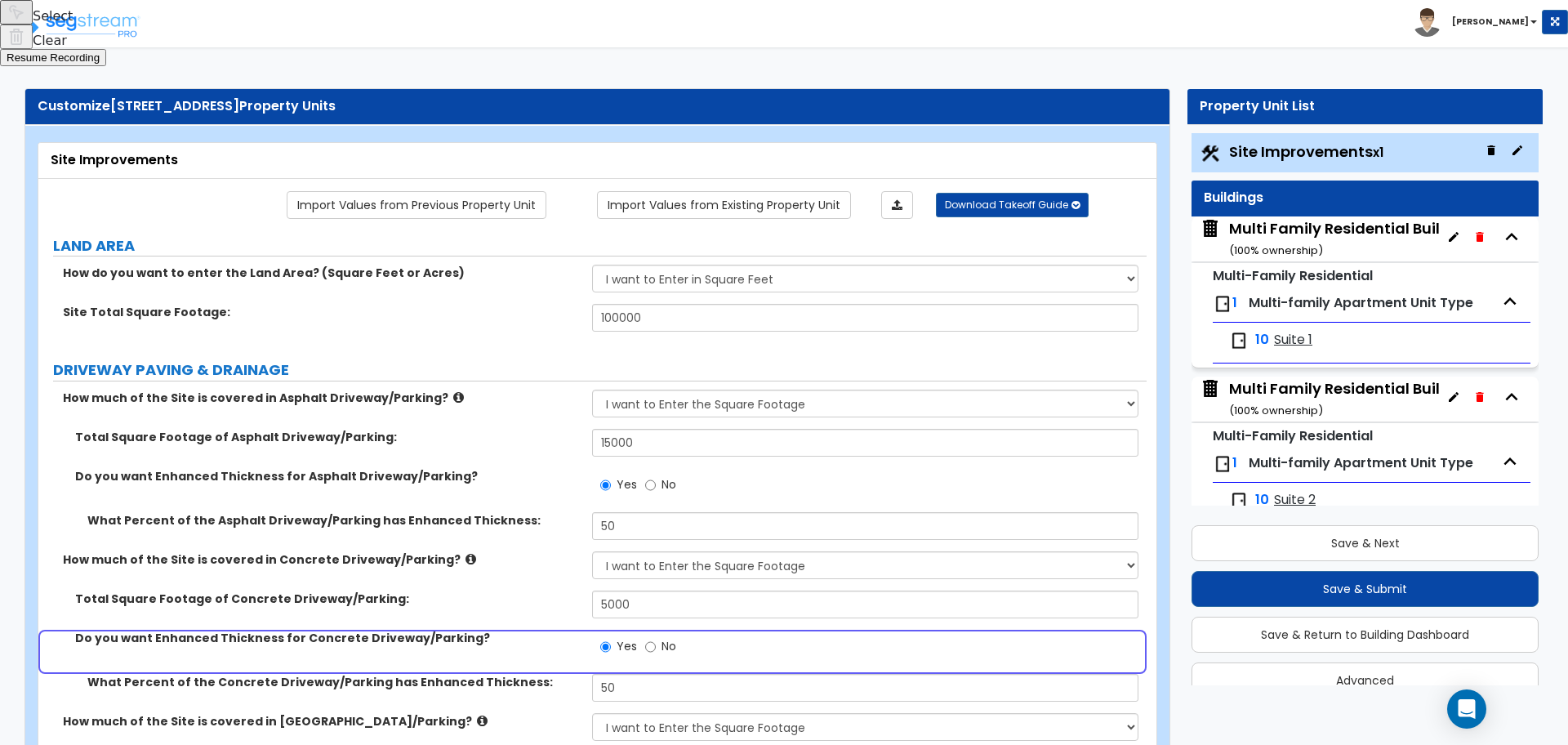
click at [106, 66] on button "Resume Recording" at bounding box center [53, 58] width 106 height 17
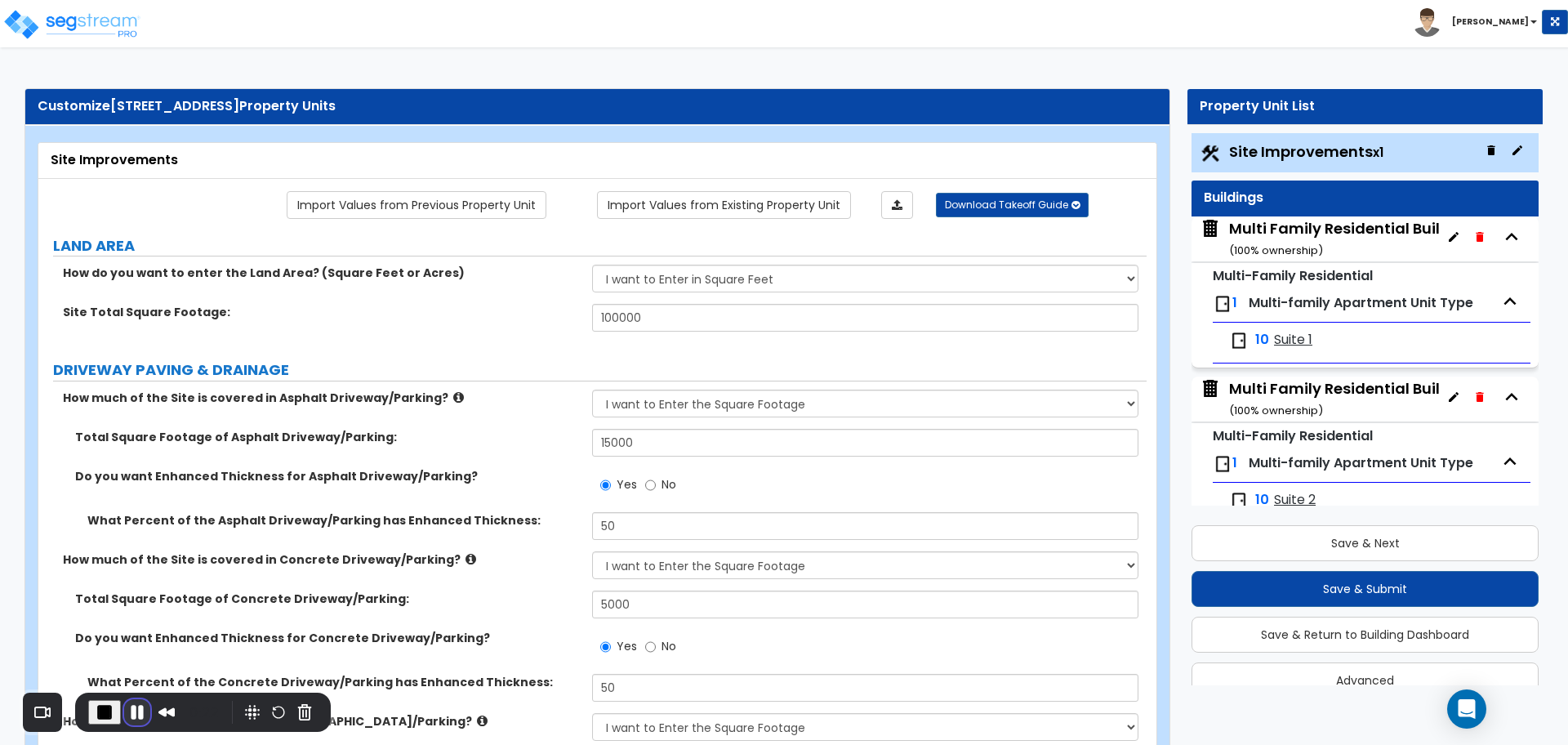
click at [132, 712] on button "Pause Recording" at bounding box center [137, 712] width 26 height 26
click at [295, 703] on button "Cancel Recording" at bounding box center [302, 711] width 26 height 26
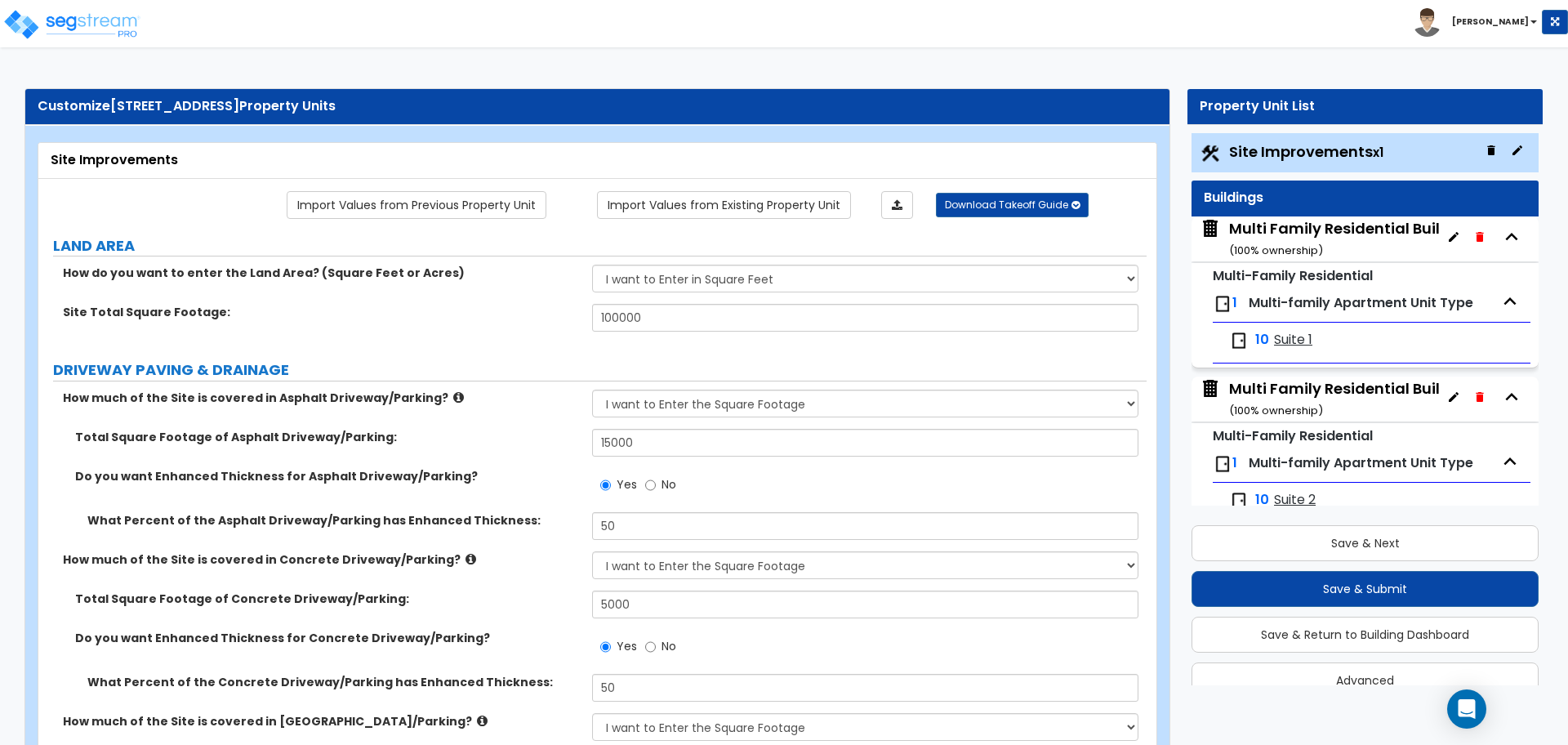
click at [801, 36] on div "Toggle navigation Cherry Mae" at bounding box center [784, 23] width 1568 height 47
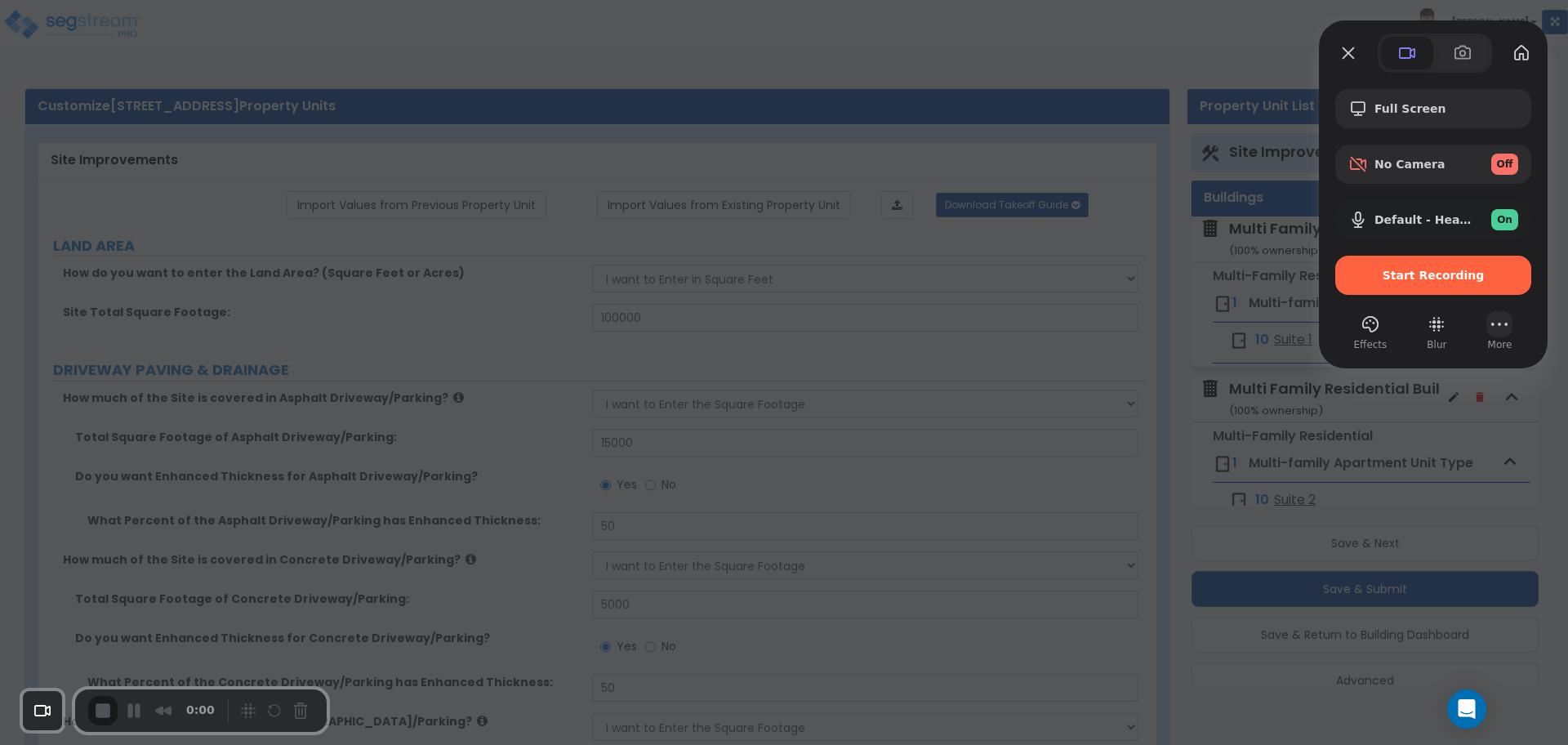
click at [1495, 341] on span "More" at bounding box center [1500, 345] width 24 height 15
click at [1497, 330] on button "More" at bounding box center [1499, 324] width 26 height 26
click at [1422, 126] on span "Settings" at bounding box center [1415, 134] width 54 height 16
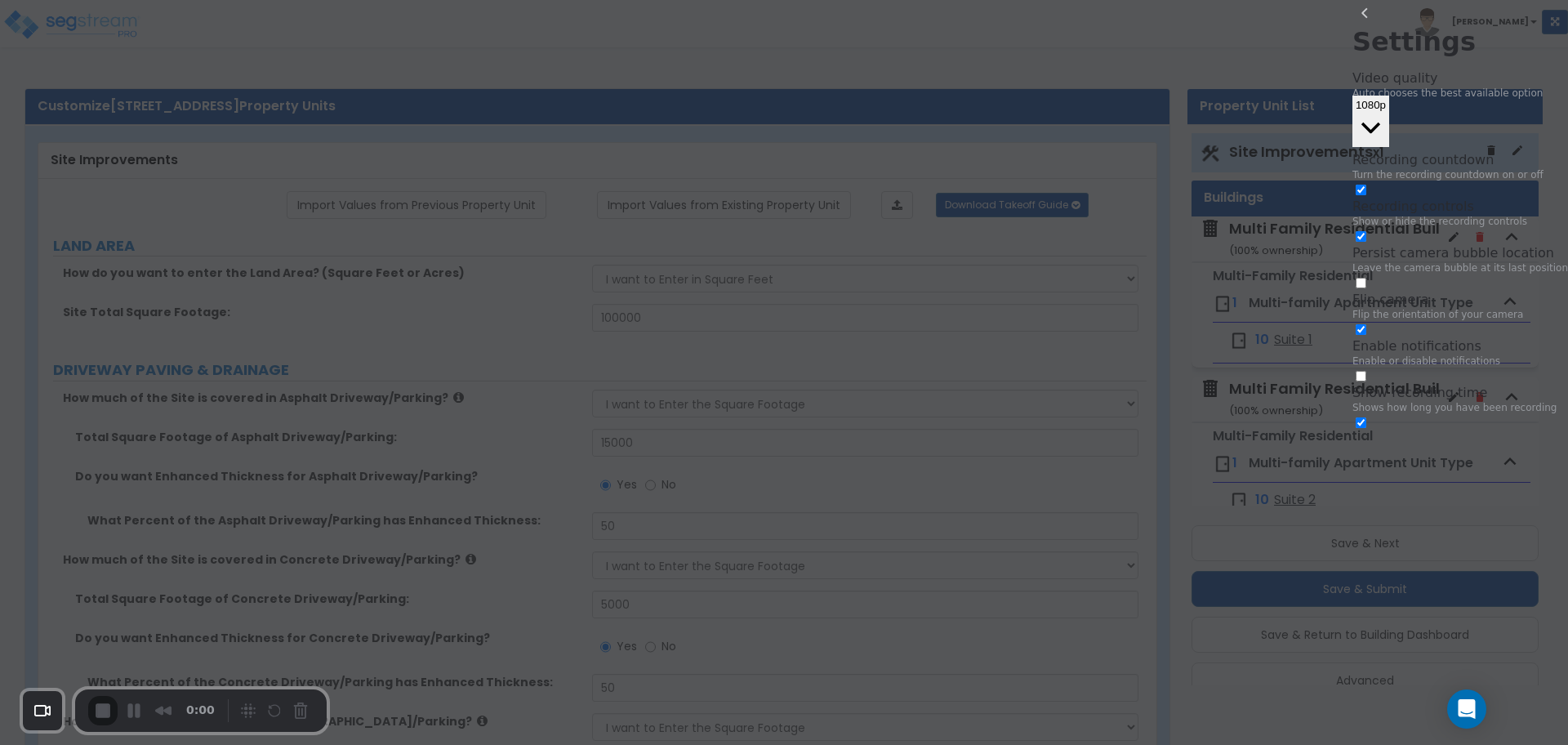
click at [1367, 231] on input "checkbox" at bounding box center [1360, 236] width 10 height 10
checkbox input "true"
click at [1224, 72] on div at bounding box center [784, 372] width 1568 height 745
click at [1353, 26] on button "back" at bounding box center [1366, 13] width 26 height 26
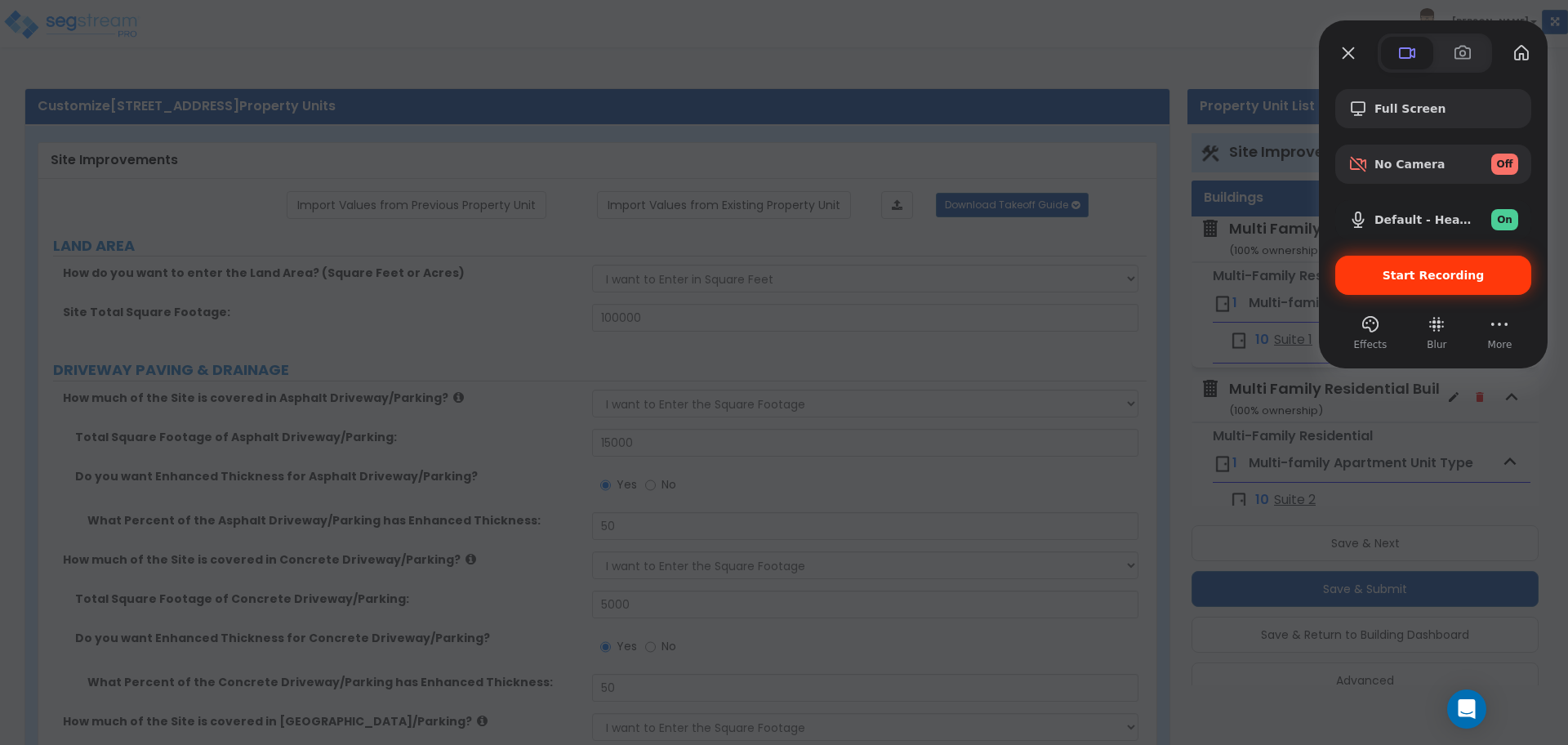
click at [1374, 262] on div "Start Recording" at bounding box center [1433, 276] width 196 height 39
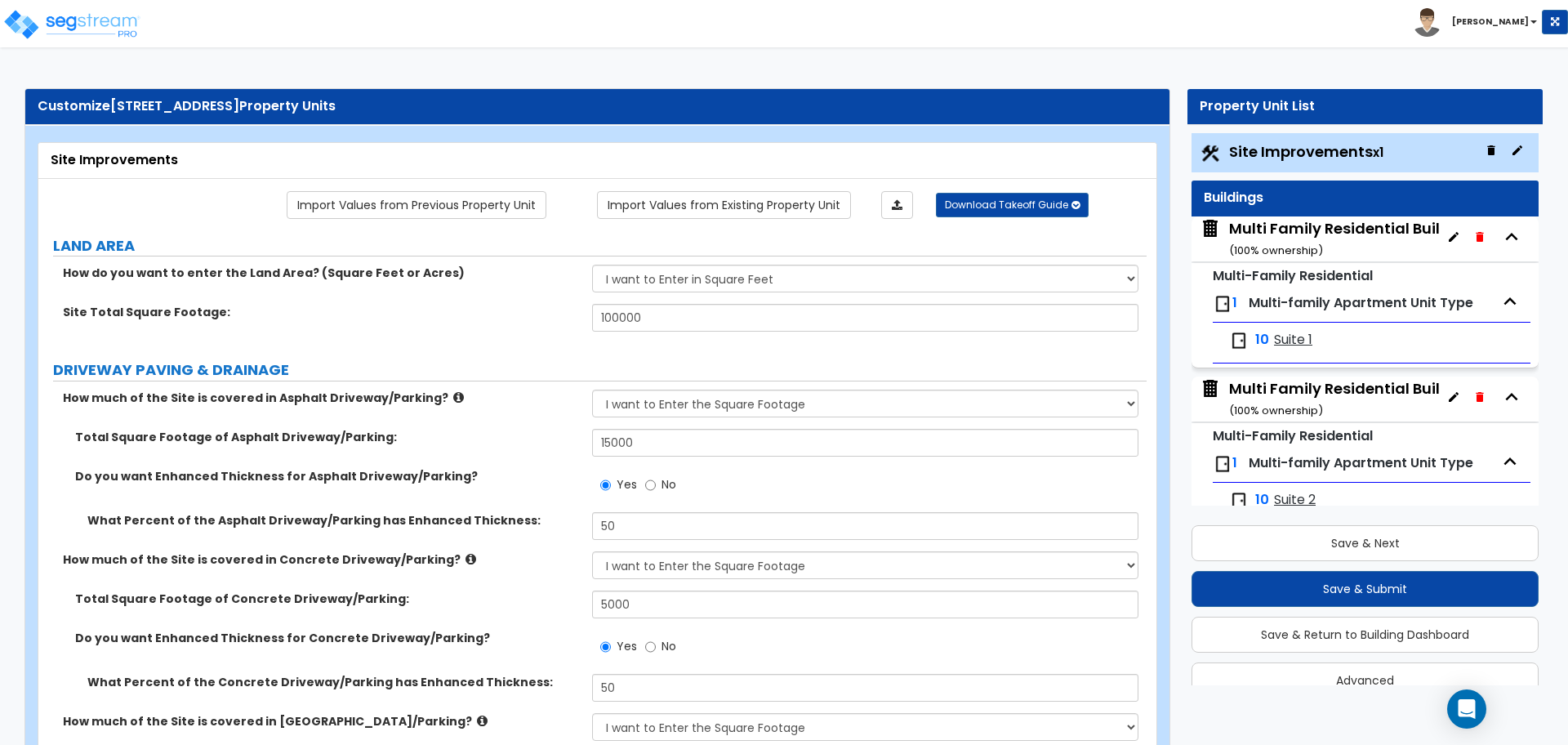
click at [776, 744] on div "3" at bounding box center [784, 752] width 1568 height 16
click at [1305, 584] on button "Save & Submit" at bounding box center [1365, 588] width 347 height 36
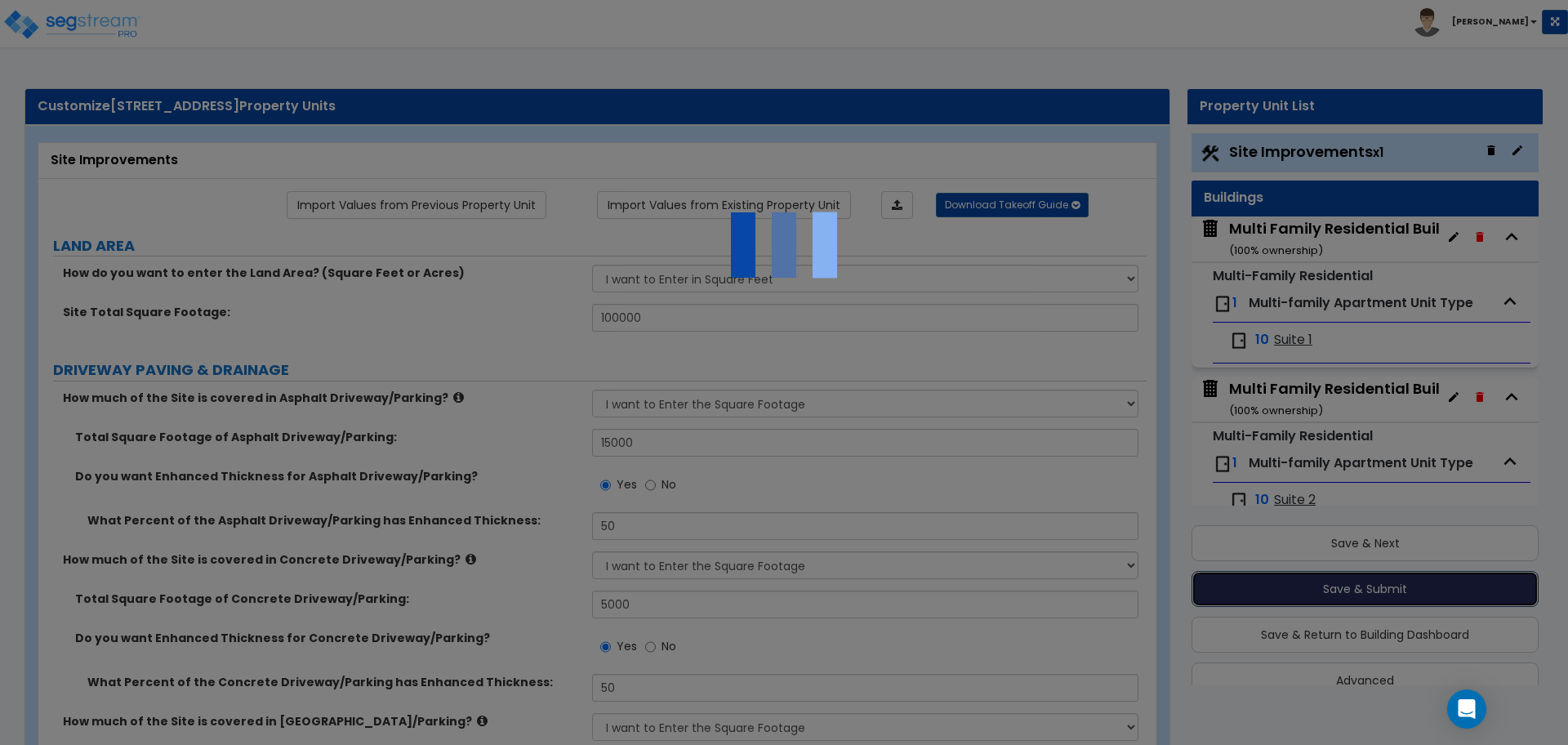
scroll to position [29, 0]
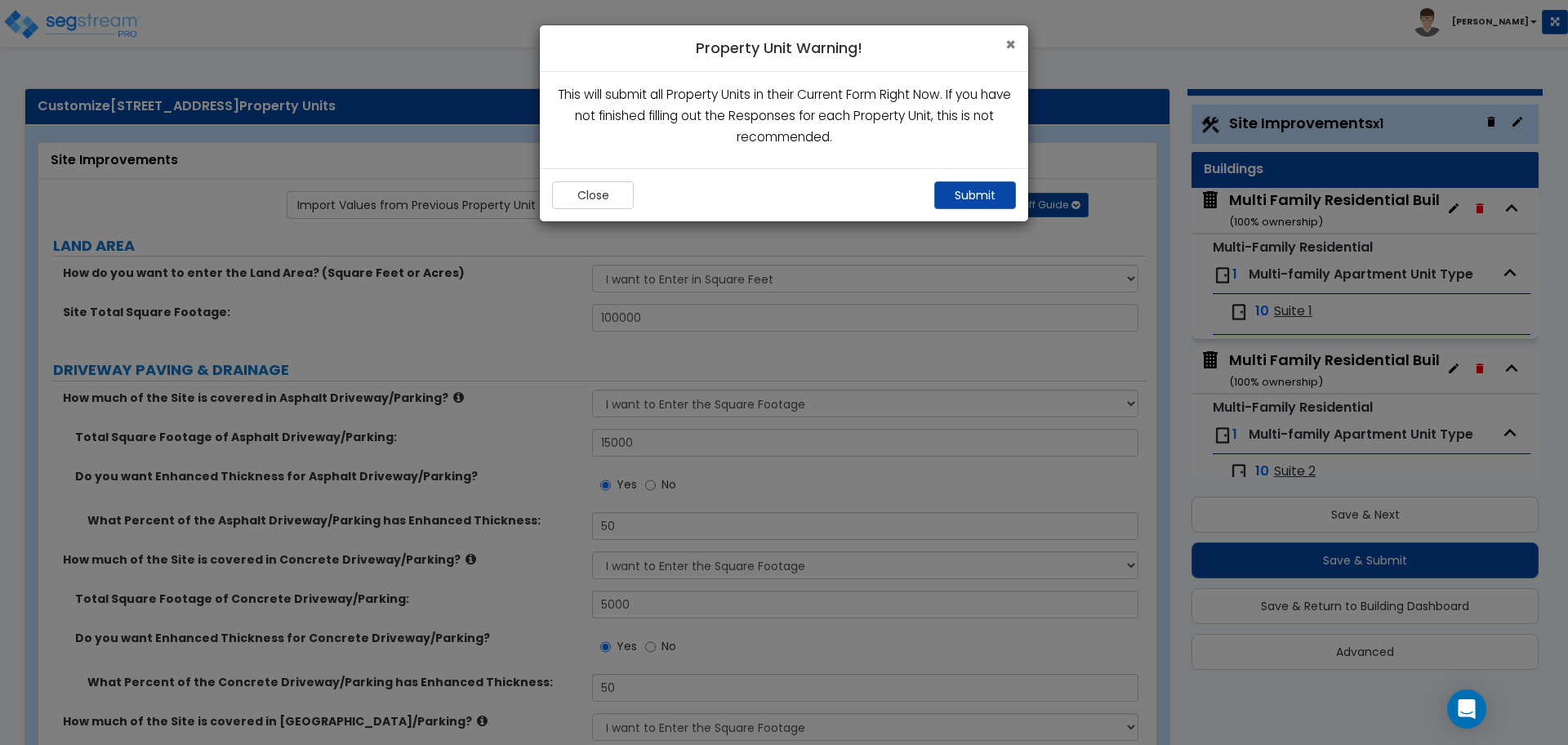
click at [1011, 41] on span "×" at bounding box center [1010, 45] width 10 height 24
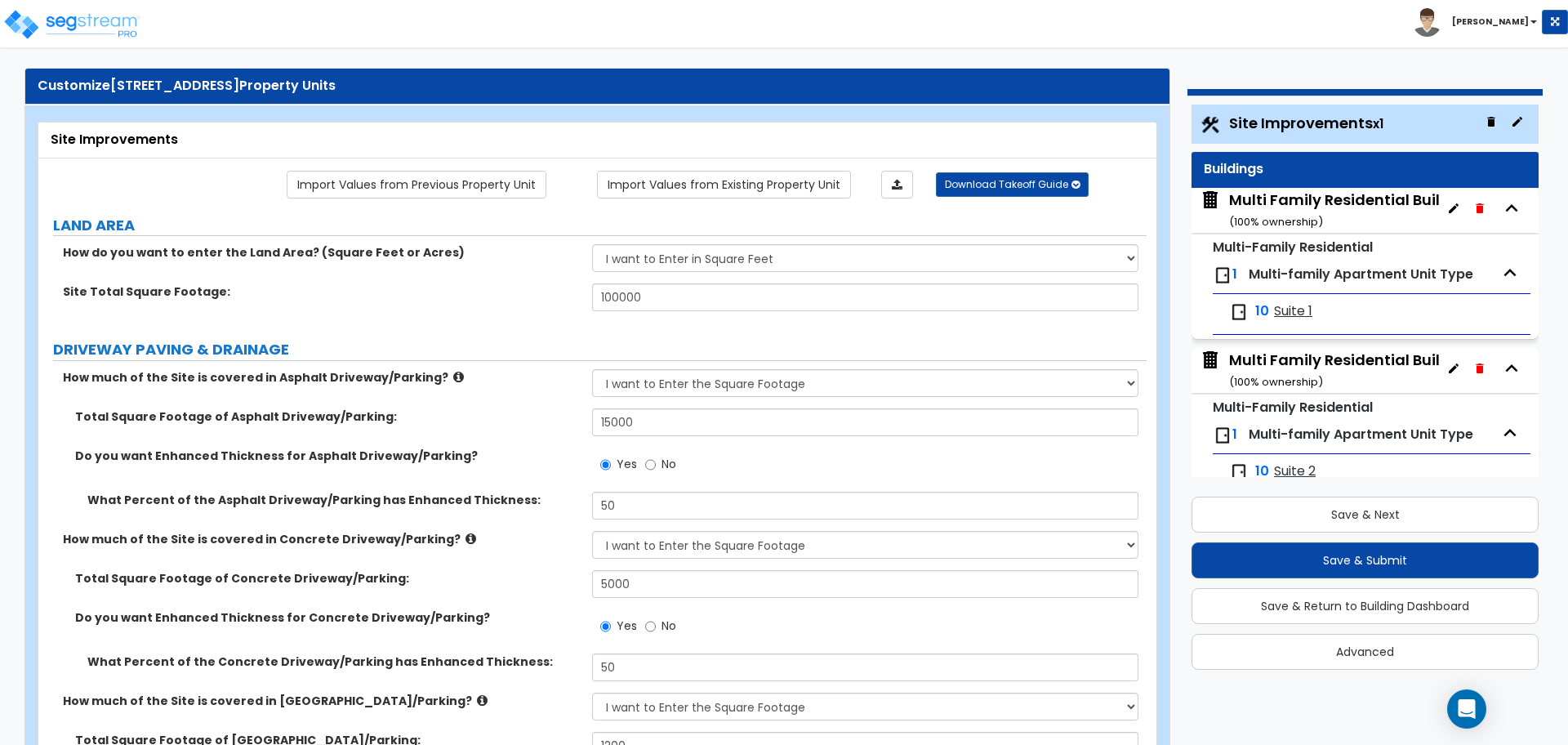
scroll to position [28, 0]
